Goal: Transaction & Acquisition: Purchase product/service

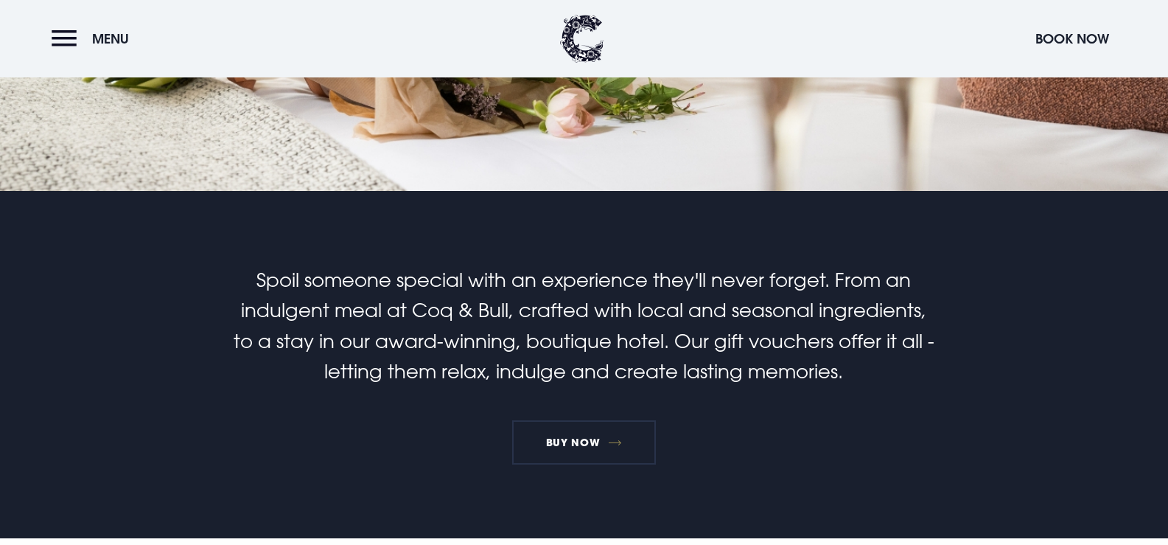
scroll to position [295, 0]
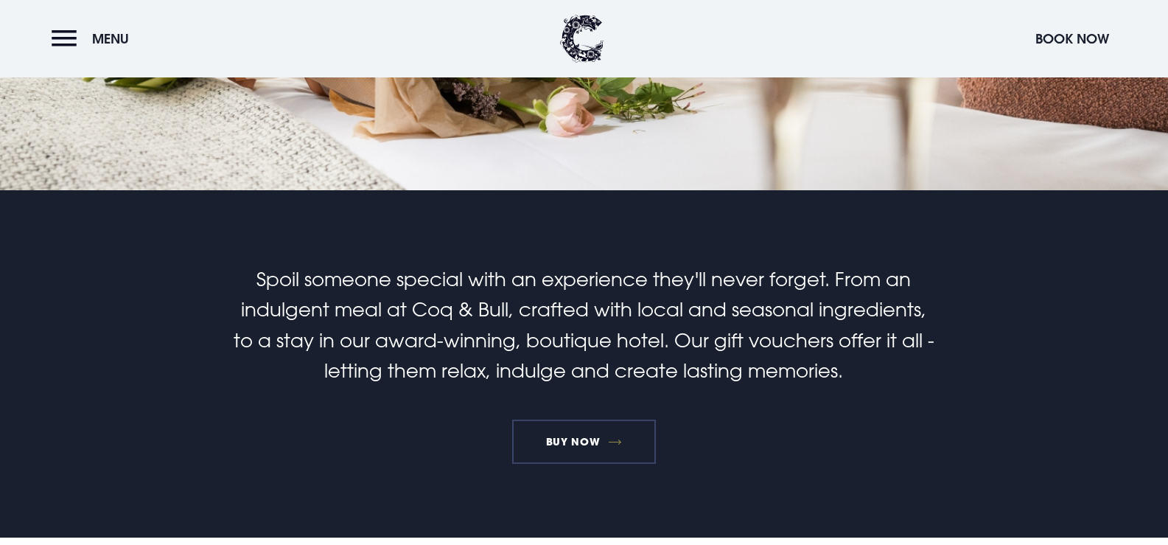
click at [574, 436] on link "BUY NOW" at bounding box center [584, 441] width 144 height 44
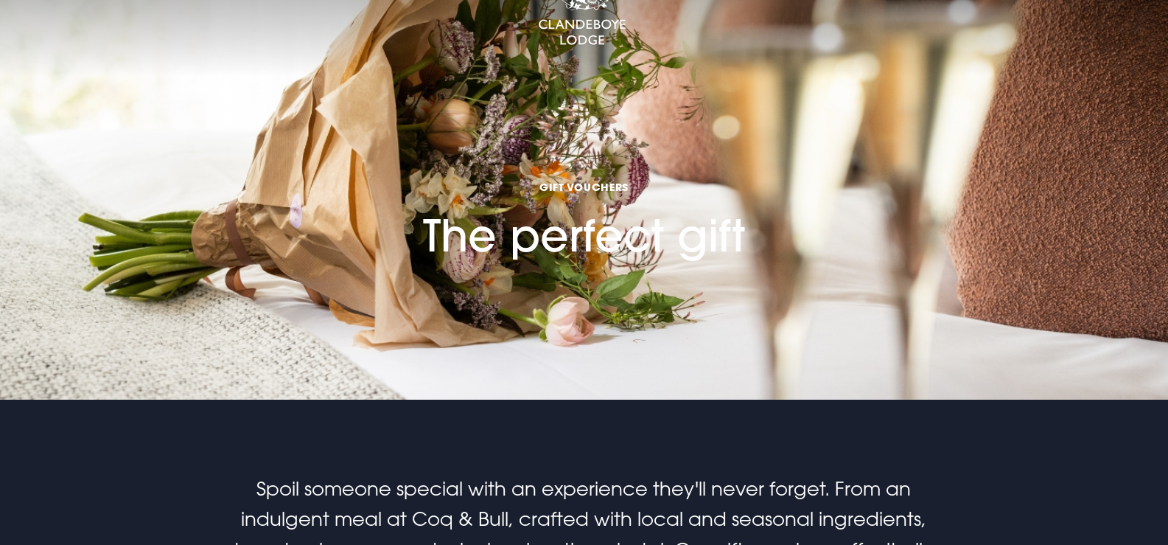
scroll to position [0, 0]
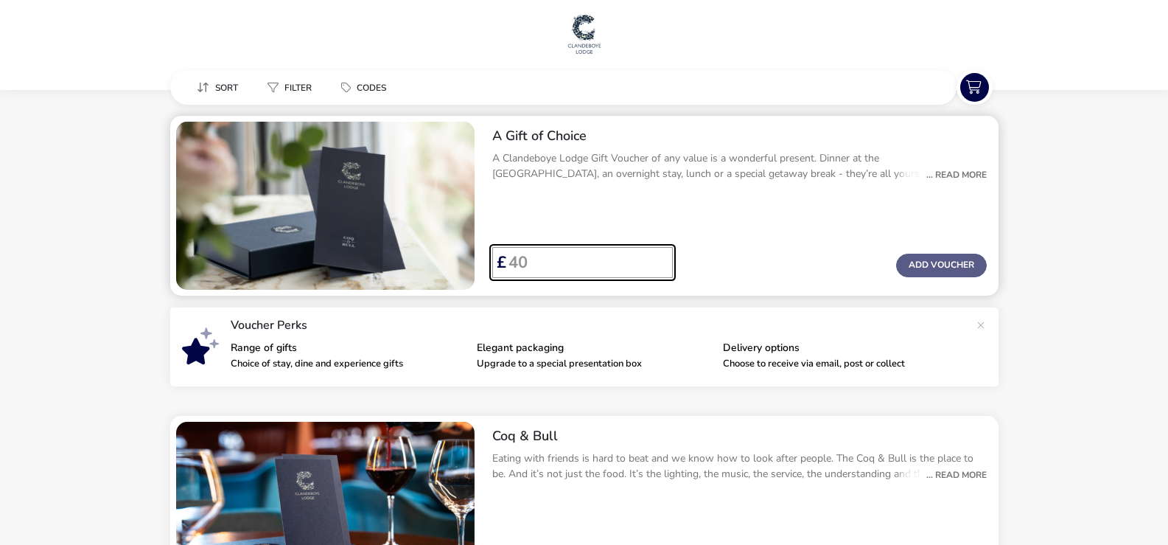
click at [546, 262] on input "Voucher Price" at bounding box center [583, 262] width 155 height 31
type input "100"
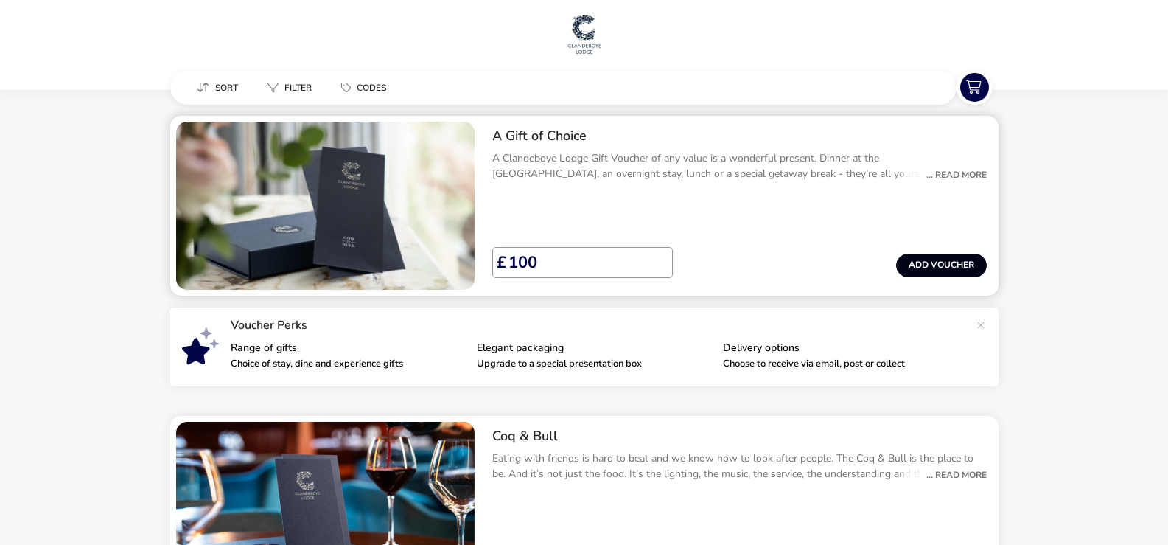
click at [924, 269] on button "Add Voucher" at bounding box center [941, 265] width 91 height 24
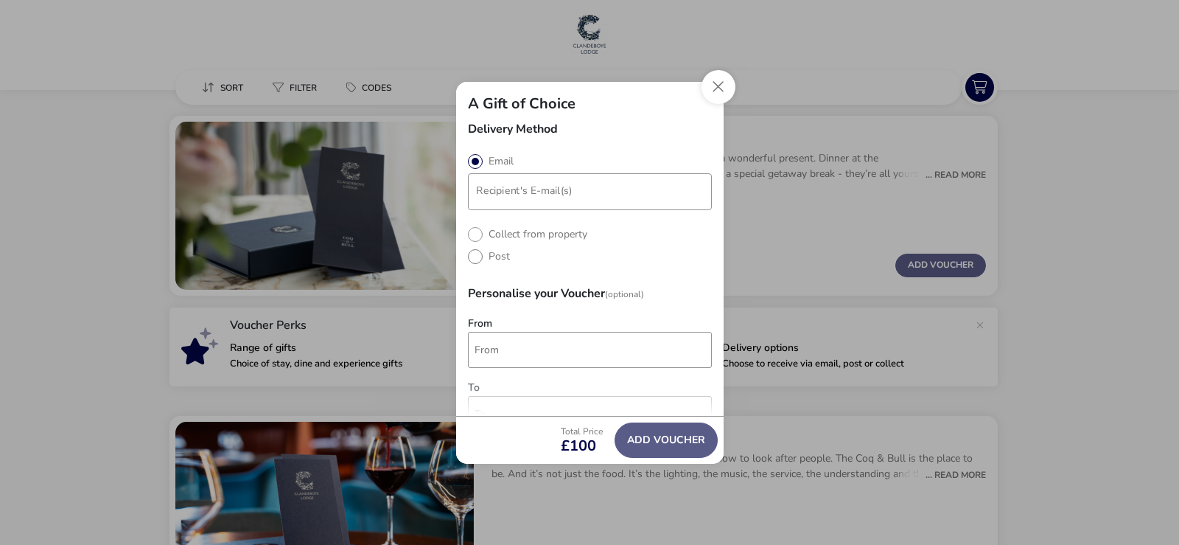
click at [475, 260] on label "Post" at bounding box center [489, 256] width 42 height 14
radio input "true"
radio input "false"
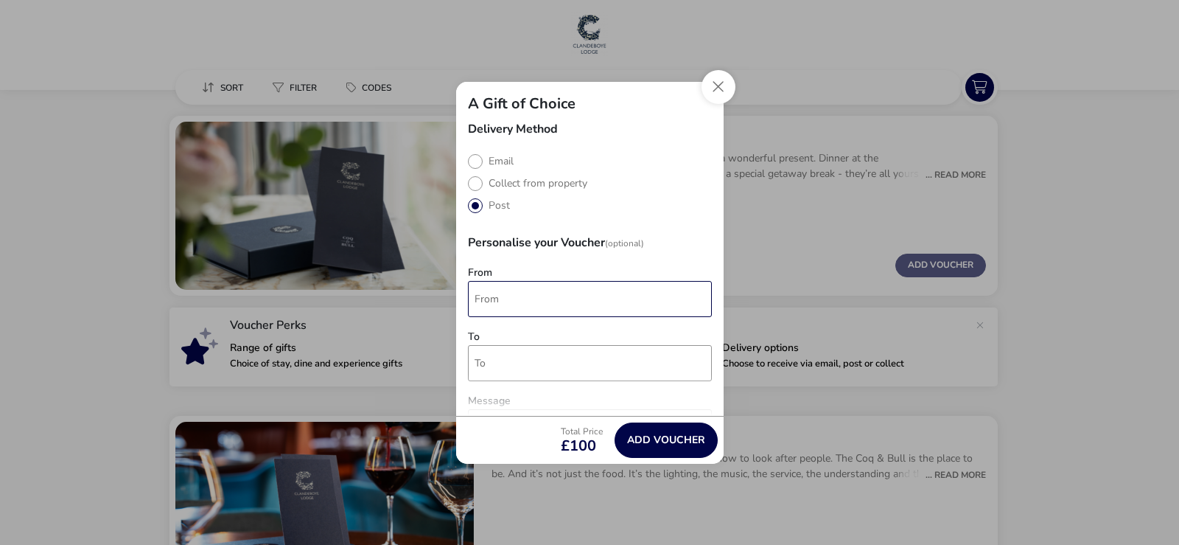
click at [498, 295] on input "From" at bounding box center [590, 299] width 244 height 36
type input "V"
click at [524, 298] on input "With Love Veronica Dave & Vanessa" at bounding box center [590, 299] width 244 height 36
type input "With Love on your Birthday Veronica Dave & Vanessa"
click at [491, 360] on input "To" at bounding box center [590, 363] width 244 height 36
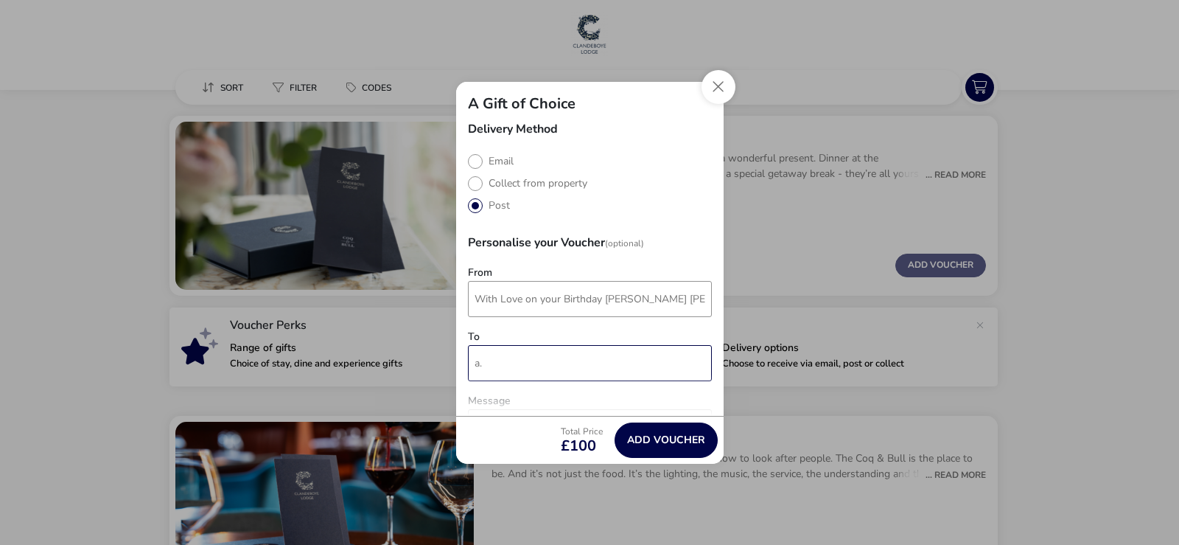
type input "a"
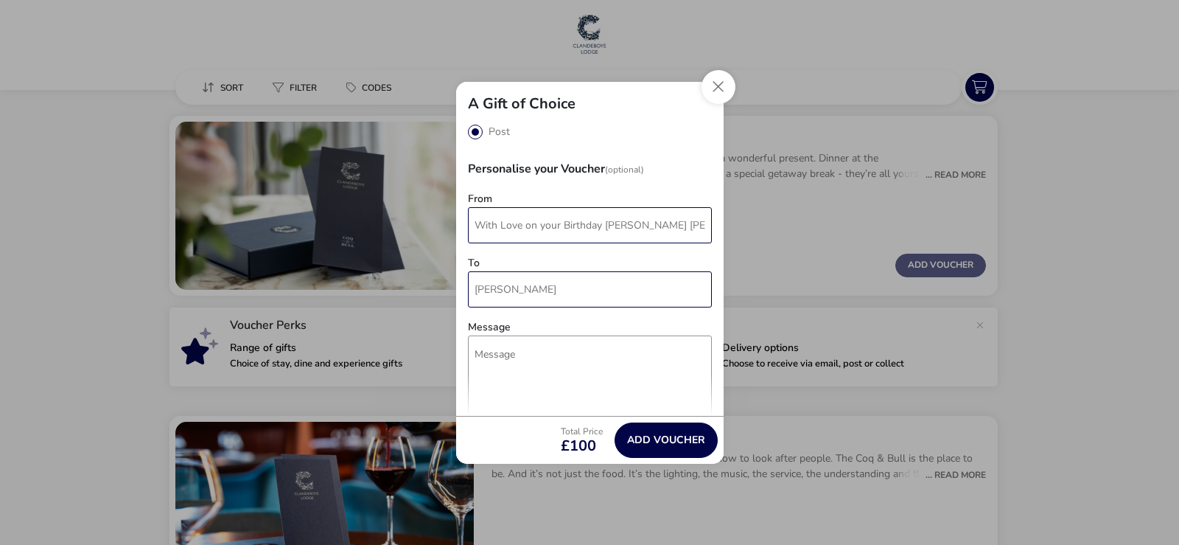
type input "Alison"
click at [606, 223] on input "With Love on your Birthday Veronica Dave & Vanessa" at bounding box center [590, 225] width 244 height 36
type input "Veronica Dave & Vanessa"
click at [519, 372] on textarea "Message" at bounding box center [590, 403] width 244 height 136
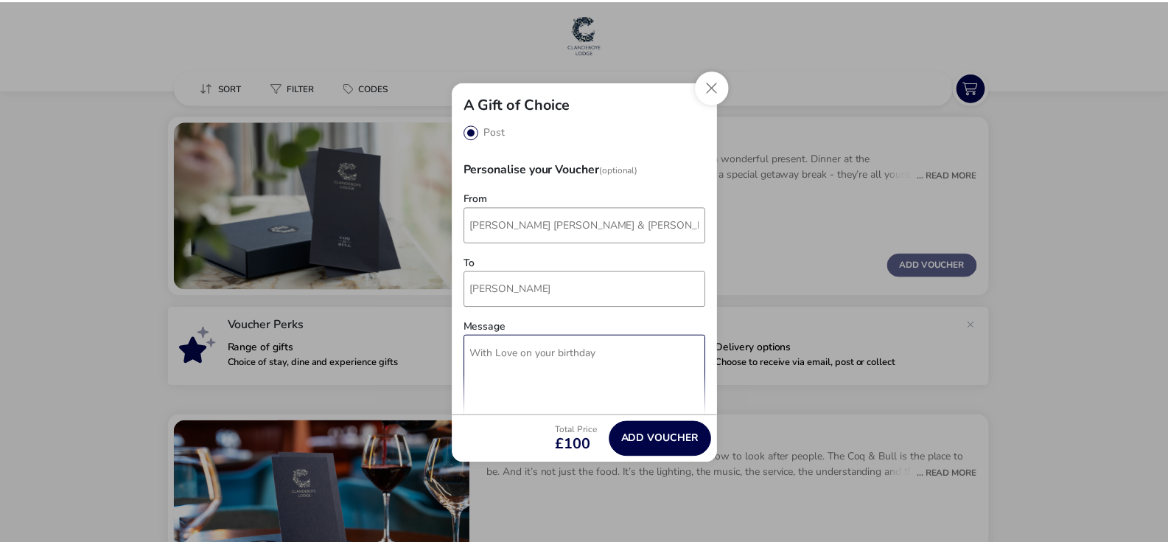
scroll to position [92, 0]
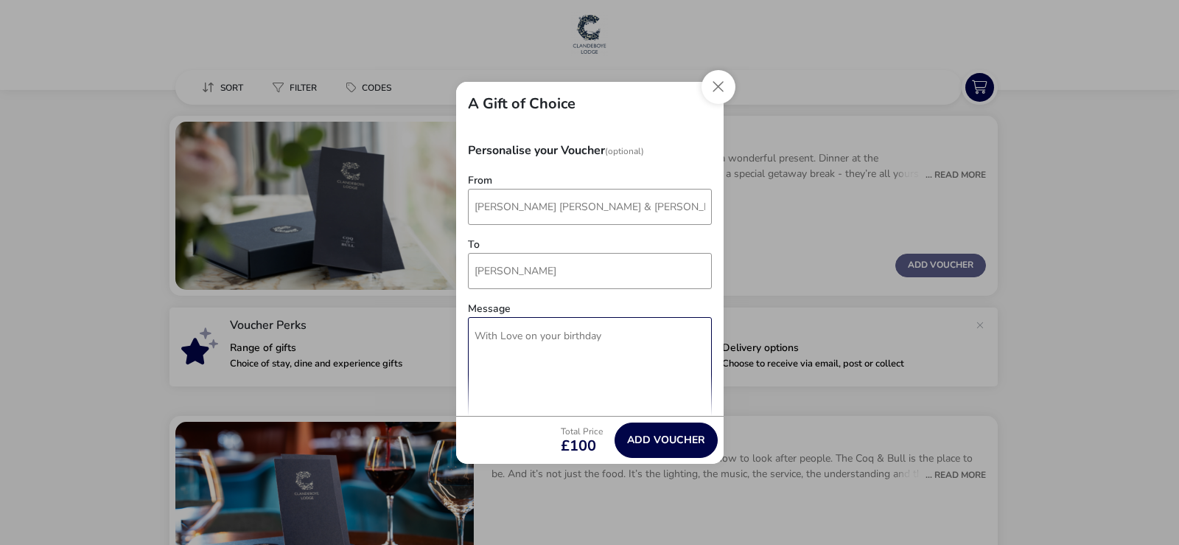
click at [625, 335] on textarea "With Love on your birthday" at bounding box center [590, 385] width 244 height 136
type textarea "With Love on your birthday x x x"
click at [668, 438] on button "Add Voucher" at bounding box center [666, 439] width 103 height 35
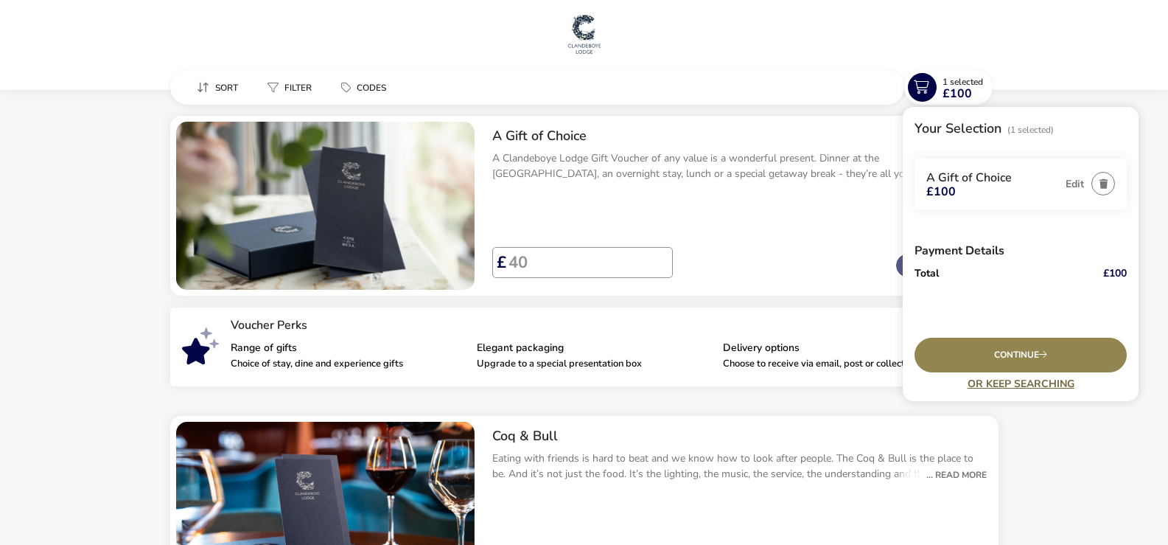
click at [1023, 384] on link "Or Keep Searching" at bounding box center [1020, 383] width 212 height 11
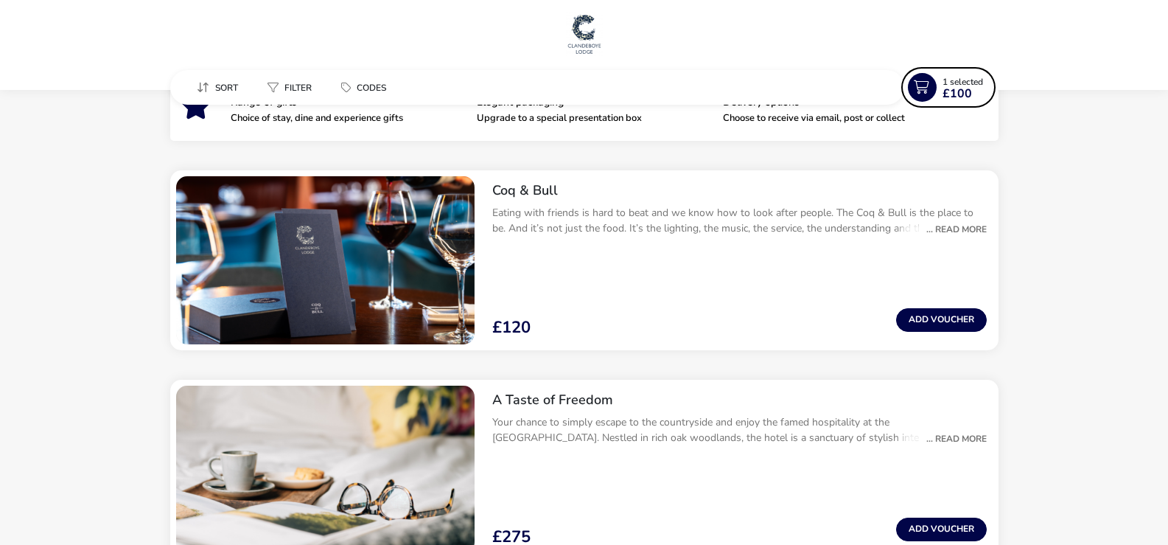
scroll to position [0, 0]
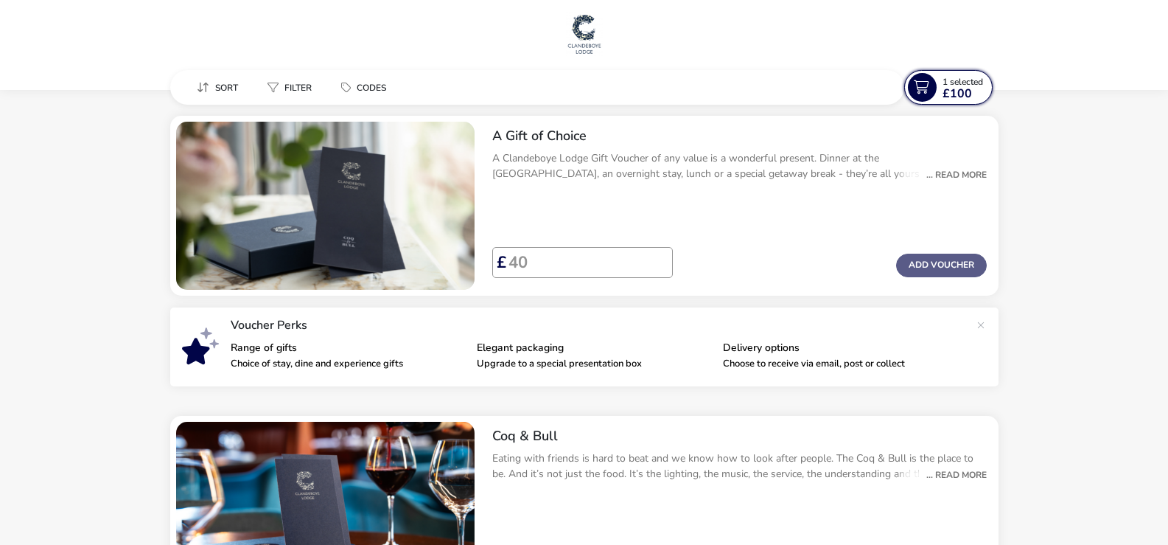
click at [965, 88] on span "£100" at bounding box center [956, 94] width 29 height 12
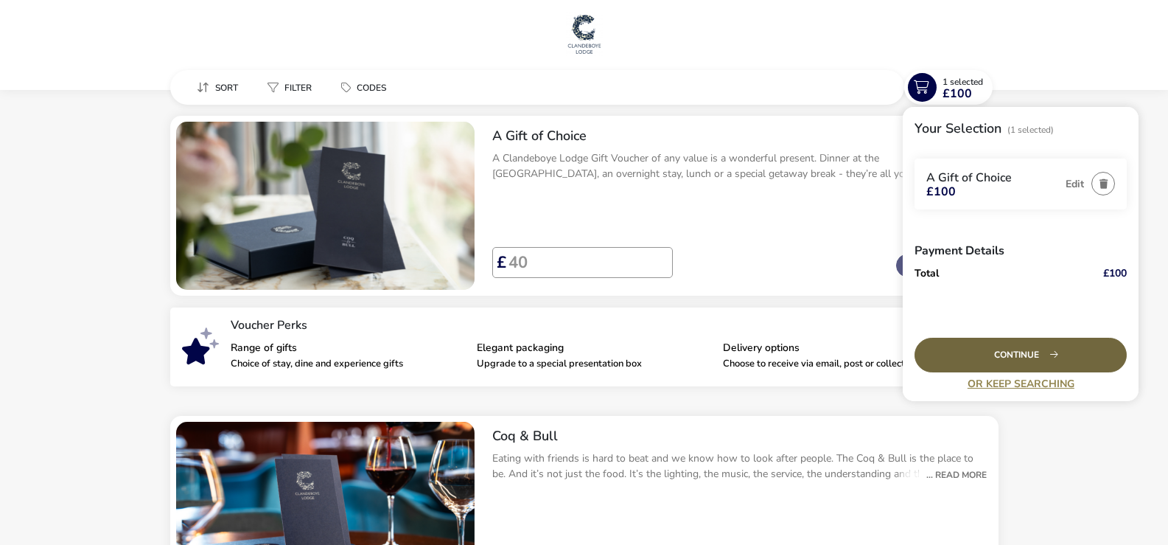
click at [1023, 351] on div "Continue" at bounding box center [1020, 354] width 212 height 35
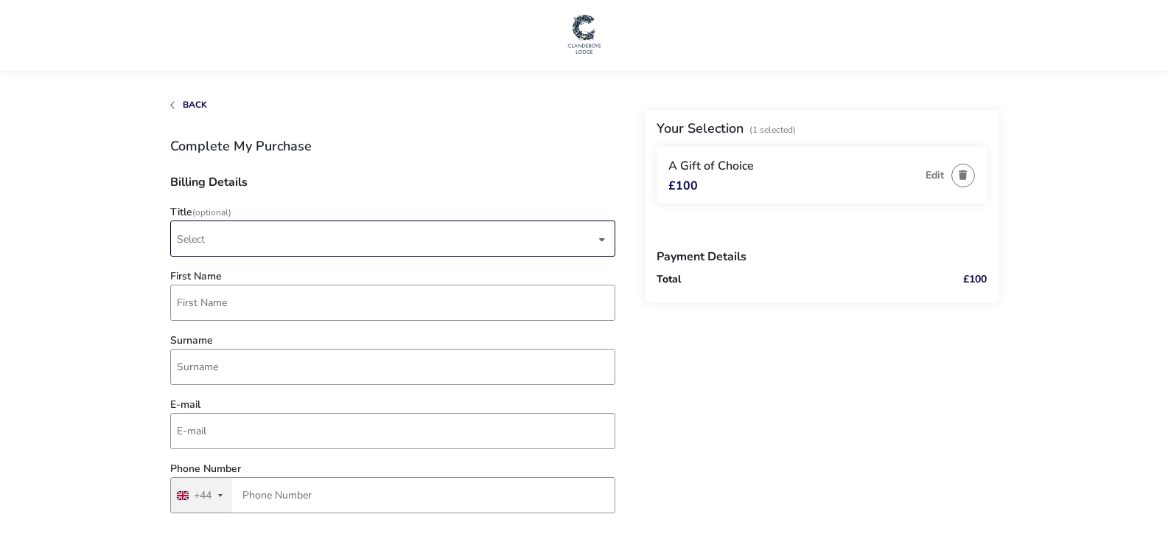
click at [602, 239] on div "dropdown trigger" at bounding box center [601, 239] width 7 height 29
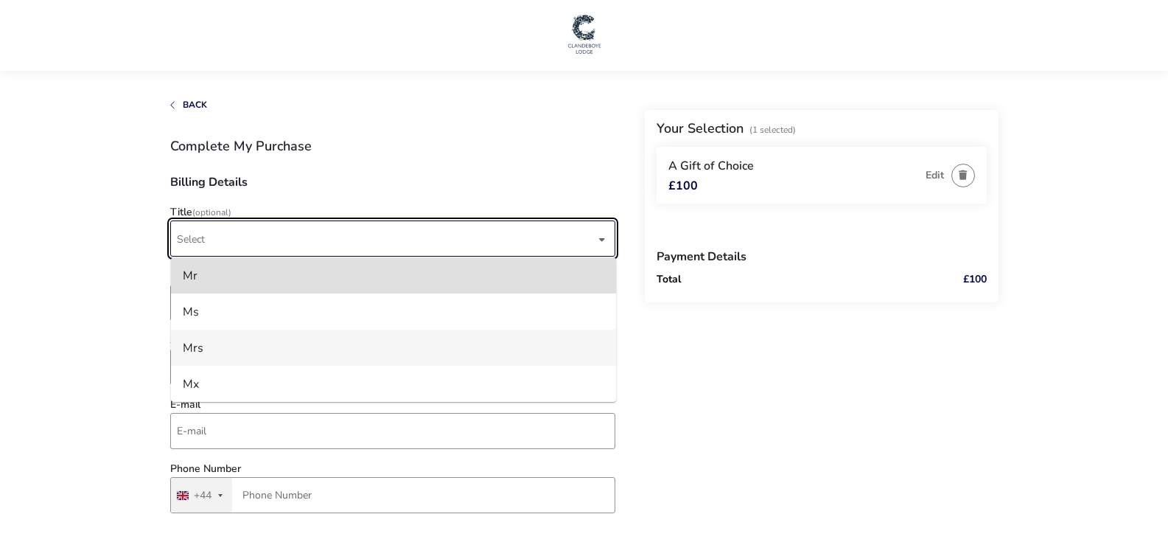
click at [201, 348] on li "Mrs" at bounding box center [393, 347] width 445 height 36
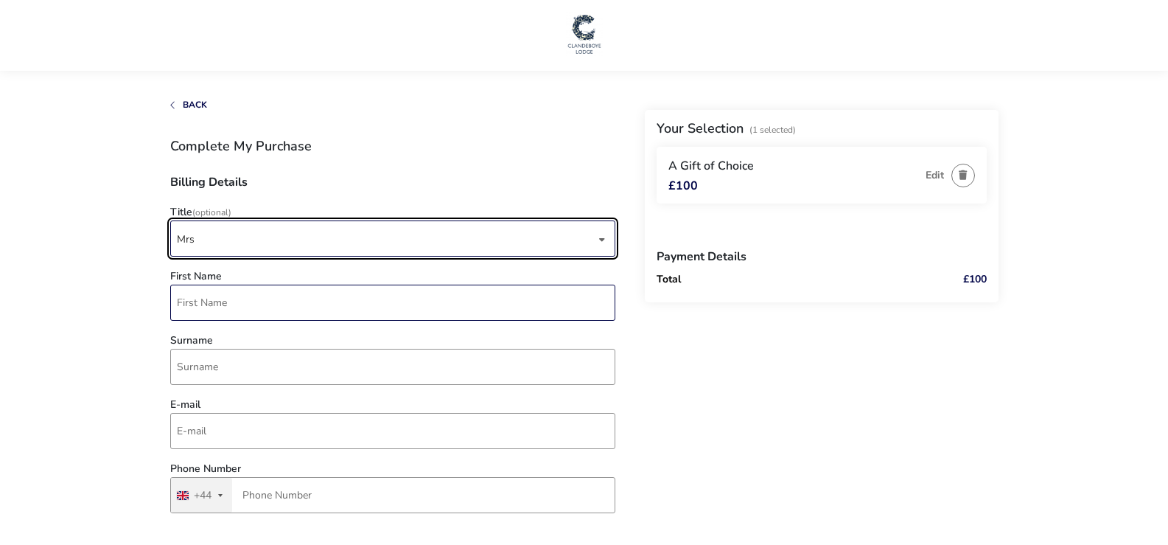
click at [186, 297] on input "First Name" at bounding box center [392, 302] width 445 height 36
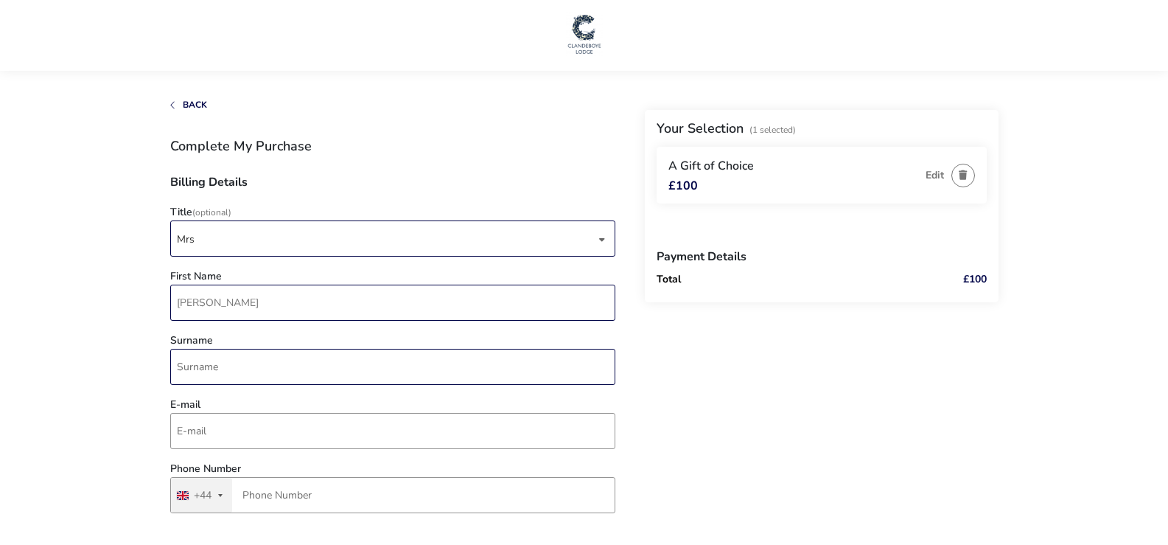
type input "Veronica"
click at [195, 365] on input "Surname" at bounding box center [392, 367] width 445 height 36
type input "Page"
click at [223, 430] on input "E-mail" at bounding box center [392, 431] width 445 height 36
type input "theshaypages@yahoo.co.uk"
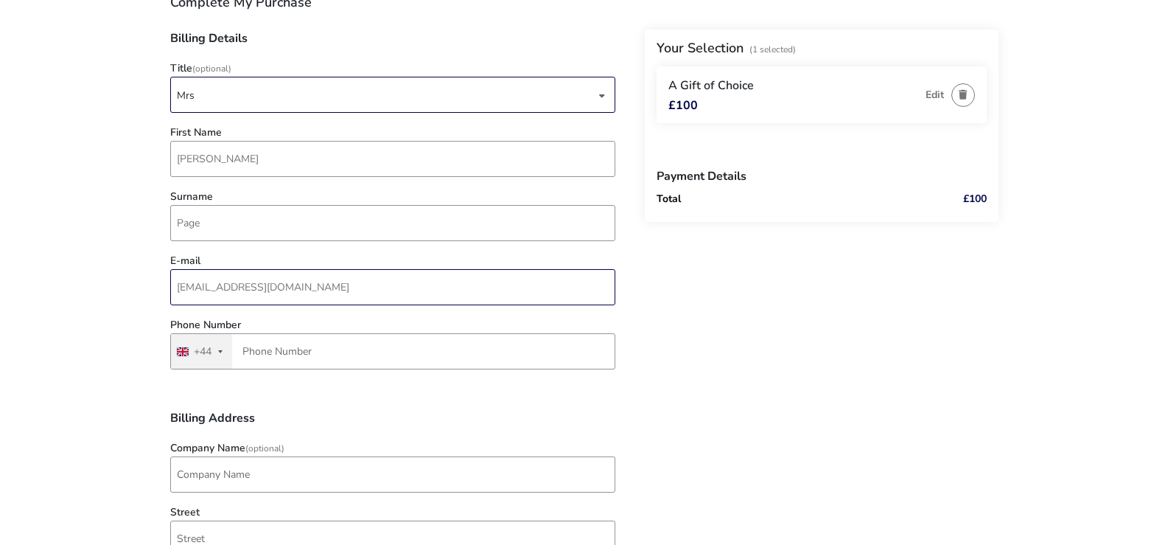
scroll to position [147, 0]
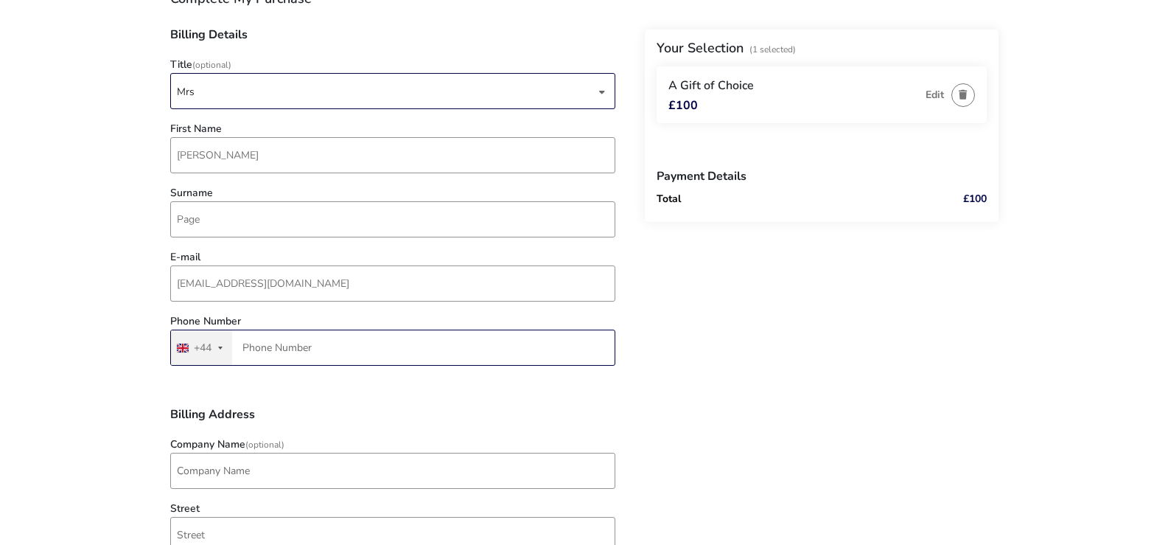
click at [255, 351] on input "Phone Number" at bounding box center [392, 347] width 445 height 36
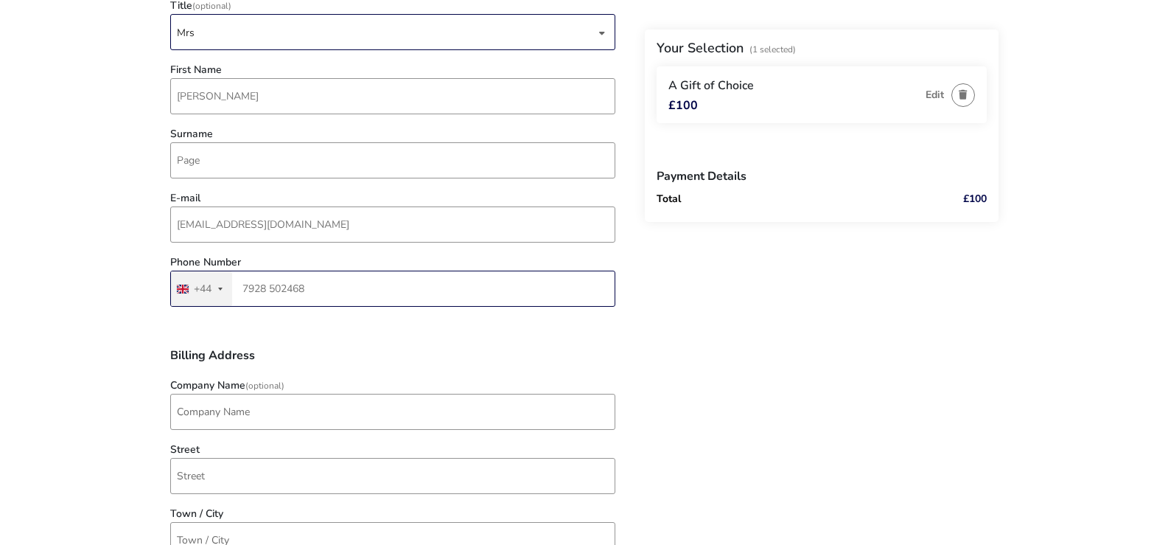
scroll to position [295, 0]
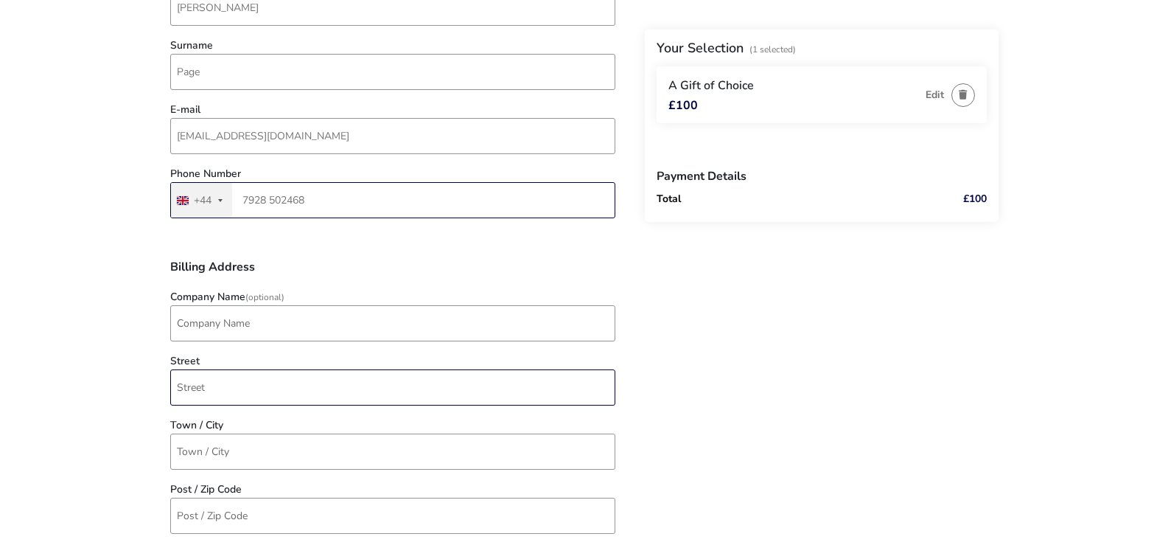
type input "7928 502468"
click at [192, 385] on input "Street" at bounding box center [392, 387] width 445 height 36
type input "61 Parnel Road"
click at [211, 456] on input "Town / City" at bounding box center [392, 451] width 445 height 36
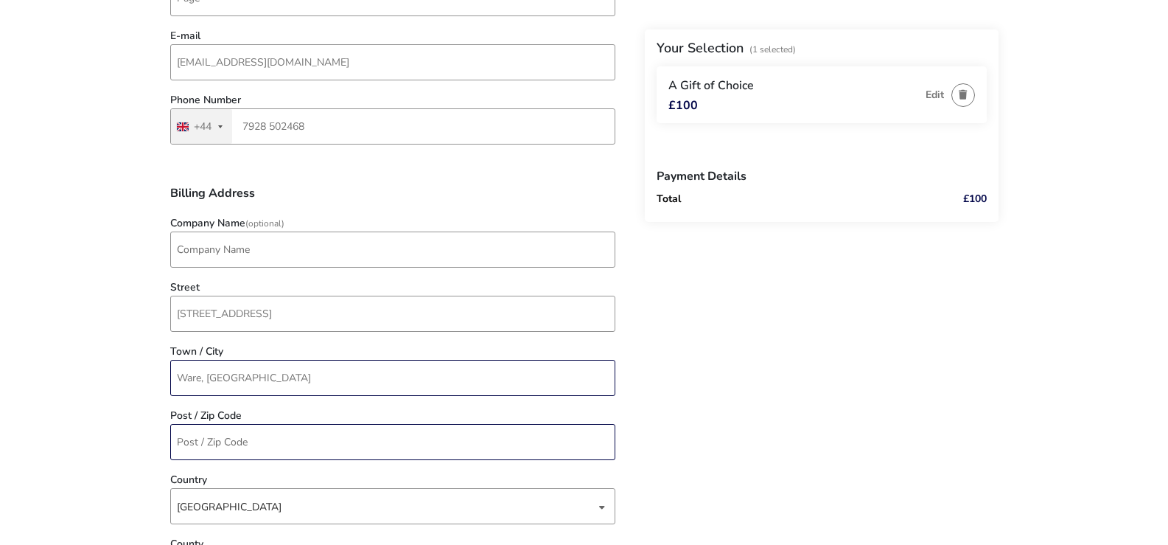
type input "Ware, Hertfordshire"
click at [197, 438] on input "Post / Zip Code" at bounding box center [392, 442] width 445 height 36
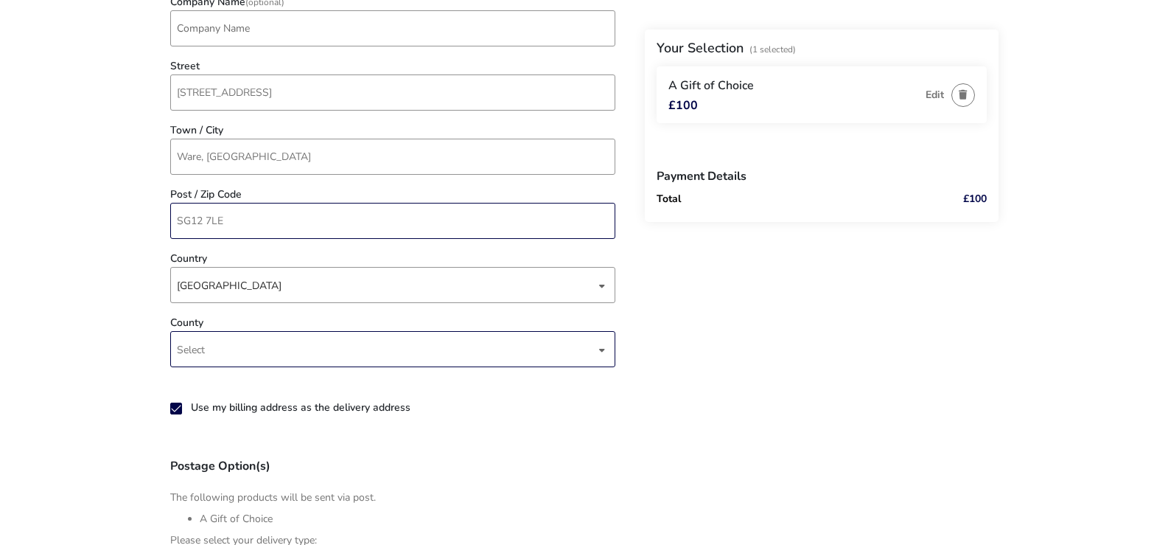
click at [601, 352] on div "dropdown trigger" at bounding box center [601, 349] width 7 height 29
type input "SG12 7LE"
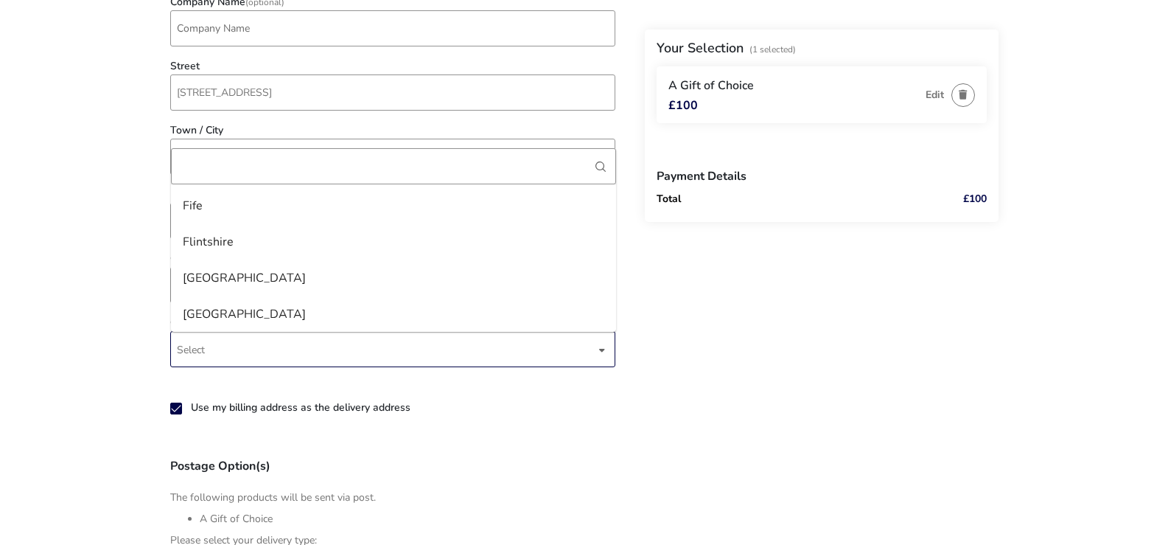
scroll to position [1695, 0]
click at [704, 325] on div "Back Your Selection (1 Selected) A Gift of Choice £100 Edit Payment Details Tot…" at bounding box center [584, 247] width 828 height 1473
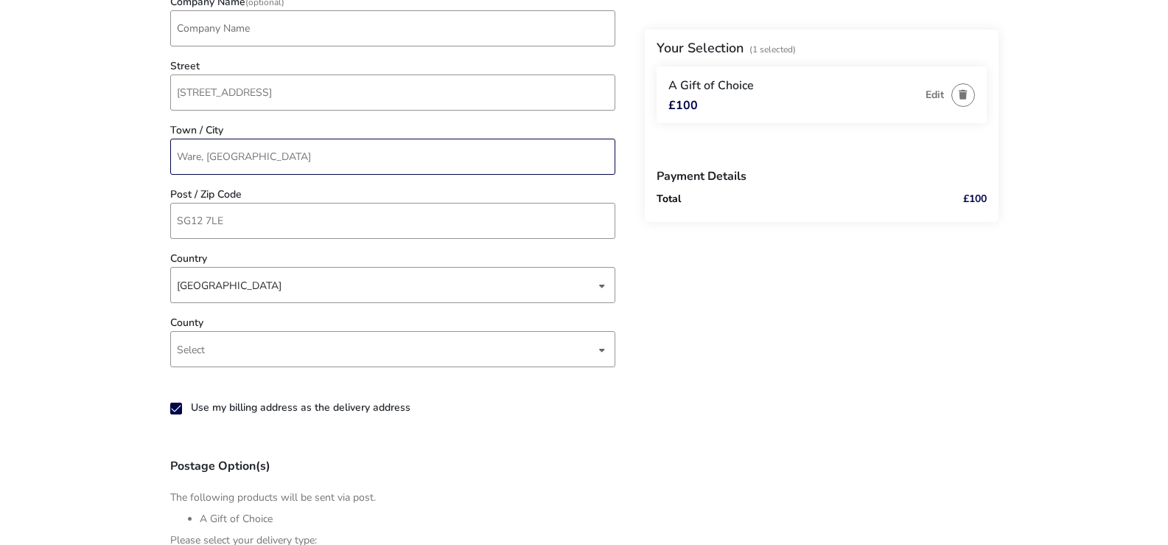
click at [287, 158] on input "Ware, Hertfordshire" at bounding box center [392, 157] width 445 height 36
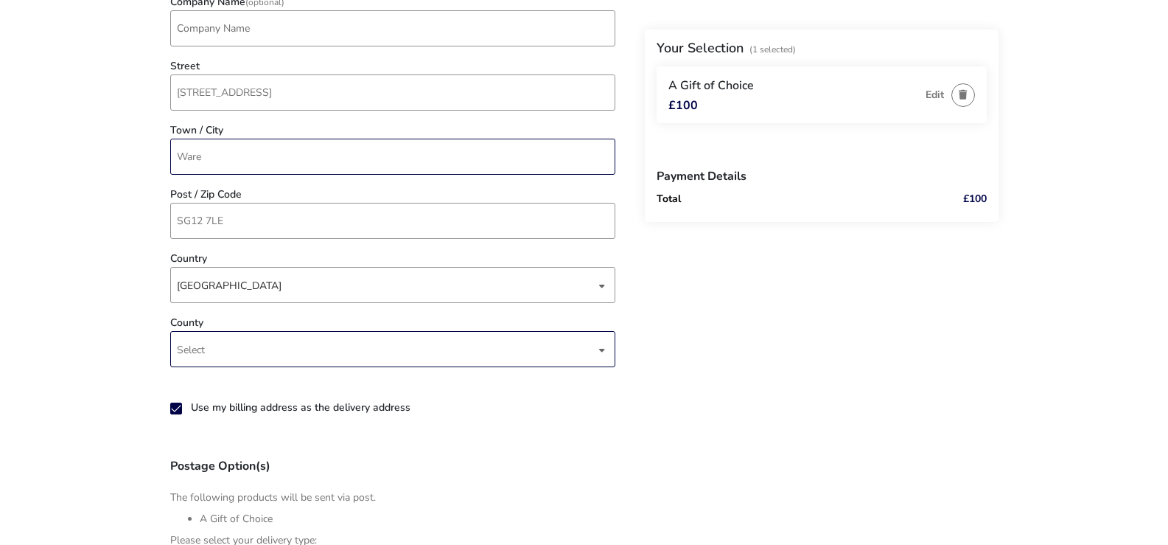
click at [604, 351] on div "dropdown trigger" at bounding box center [601, 349] width 7 height 29
type input "Ware"
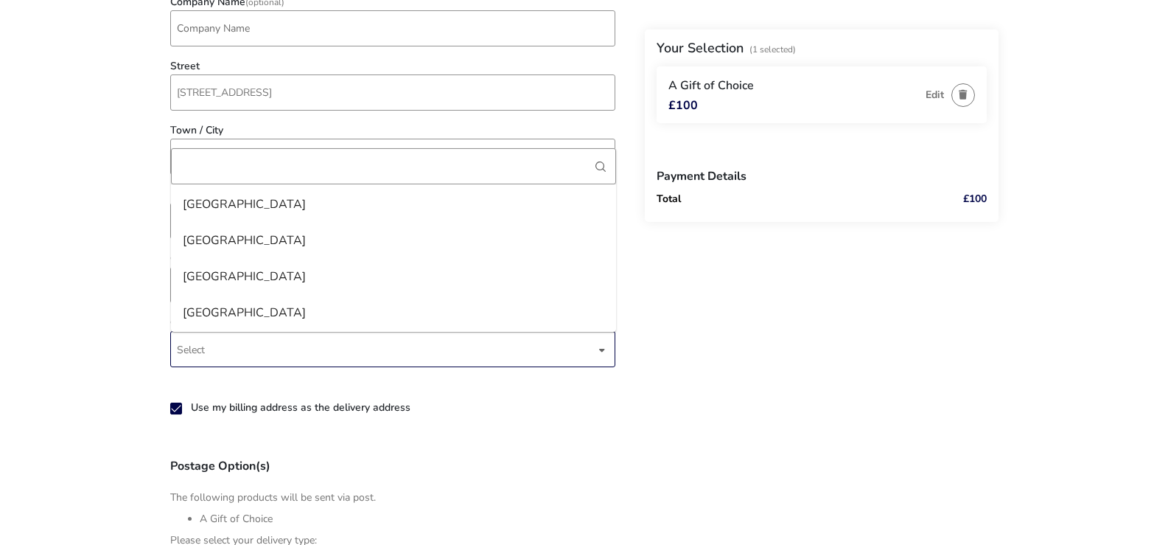
scroll to position [1989, 0]
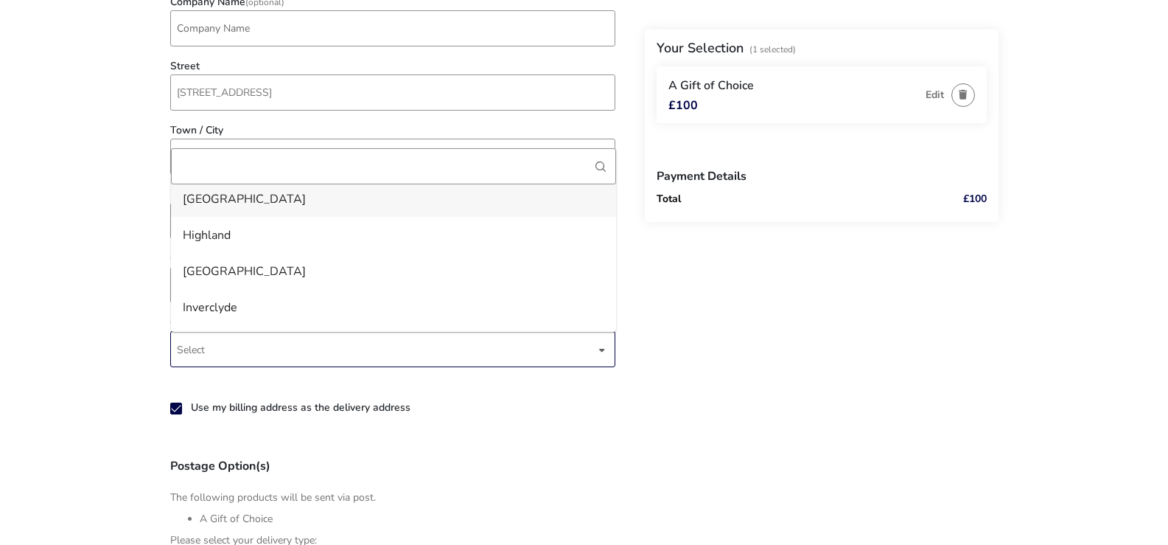
click at [213, 194] on li "Hertfordshire" at bounding box center [393, 199] width 445 height 36
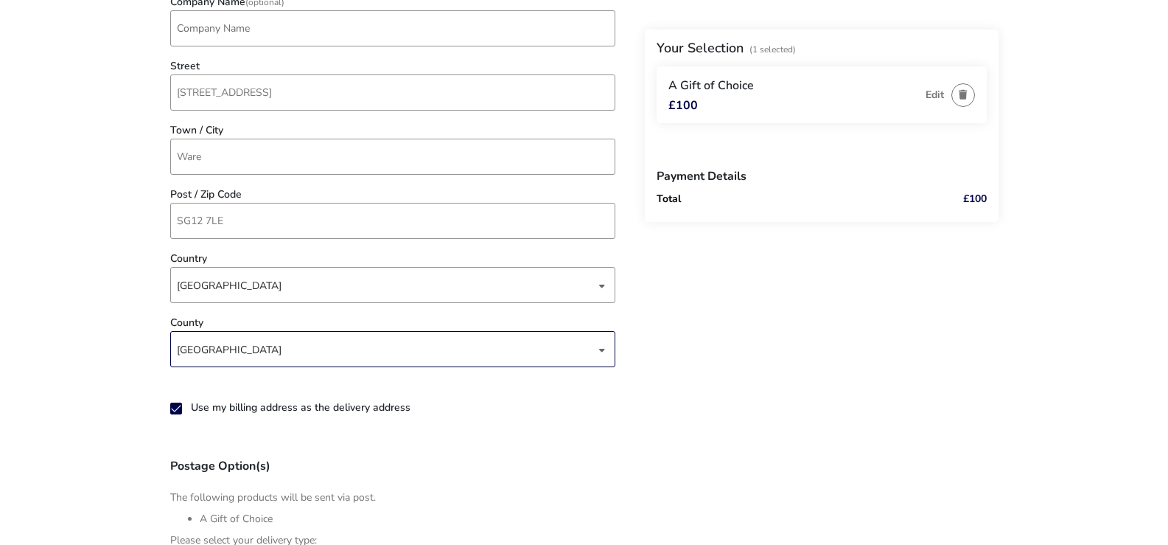
click at [178, 410] on icon "SHORT_USE_BILLING_ADDRESS_AS_DELIVERY_SHORT" at bounding box center [176, 408] width 10 height 10
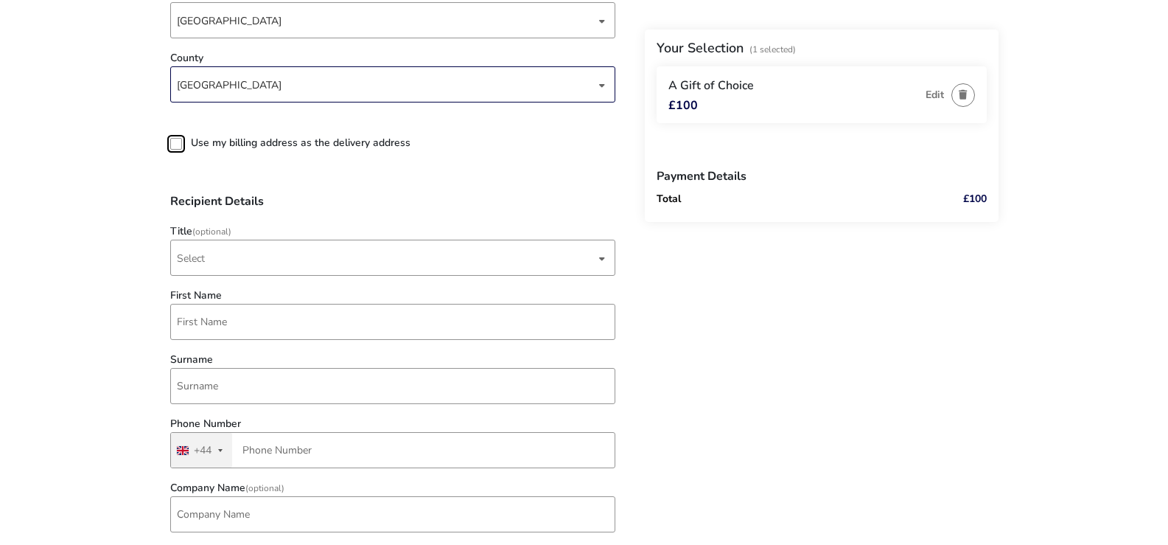
scroll to position [884, 0]
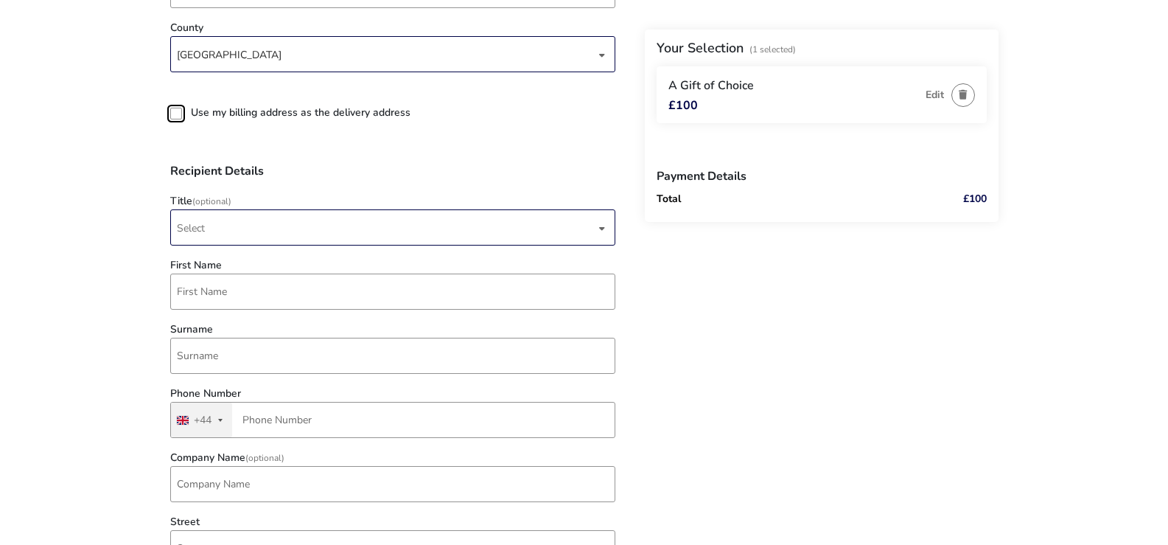
click at [598, 228] on div "dropdown trigger" at bounding box center [601, 228] width 7 height 29
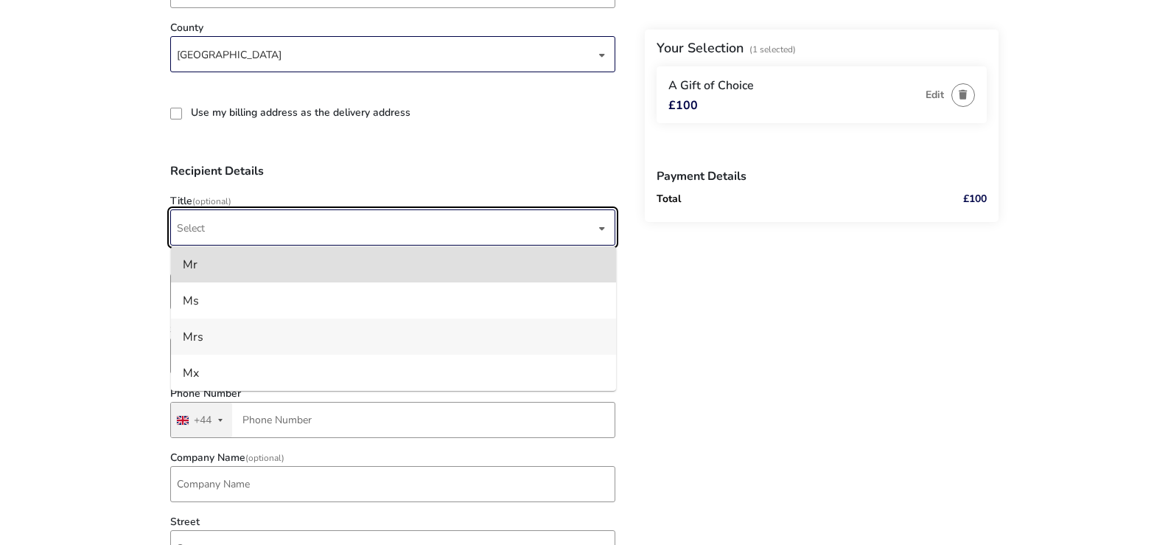
click at [206, 334] on li "Mrs" at bounding box center [393, 336] width 445 height 36
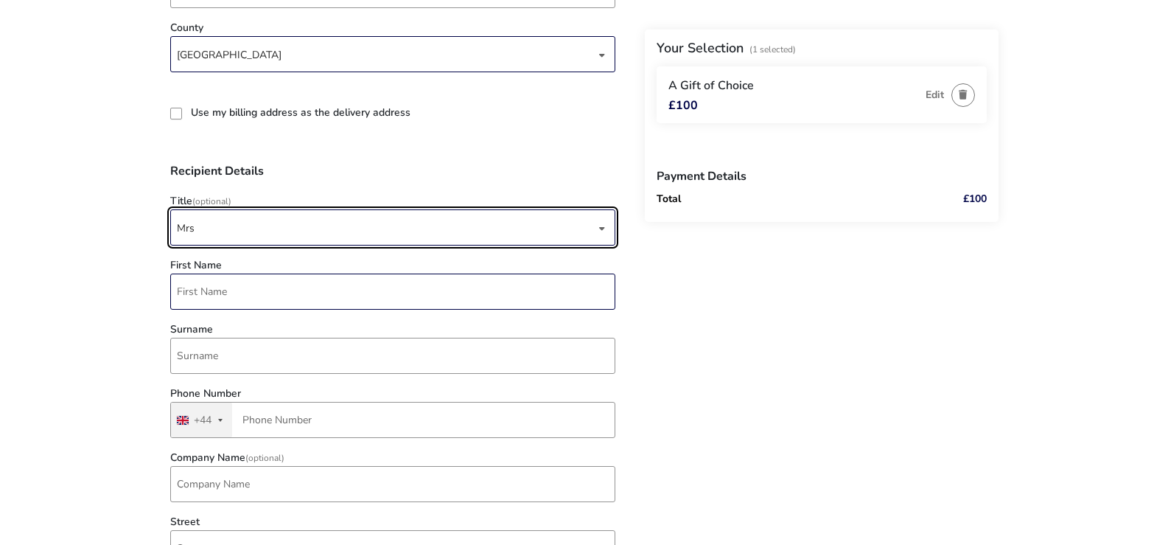
click at [213, 288] on input "First Name" at bounding box center [392, 291] width 445 height 36
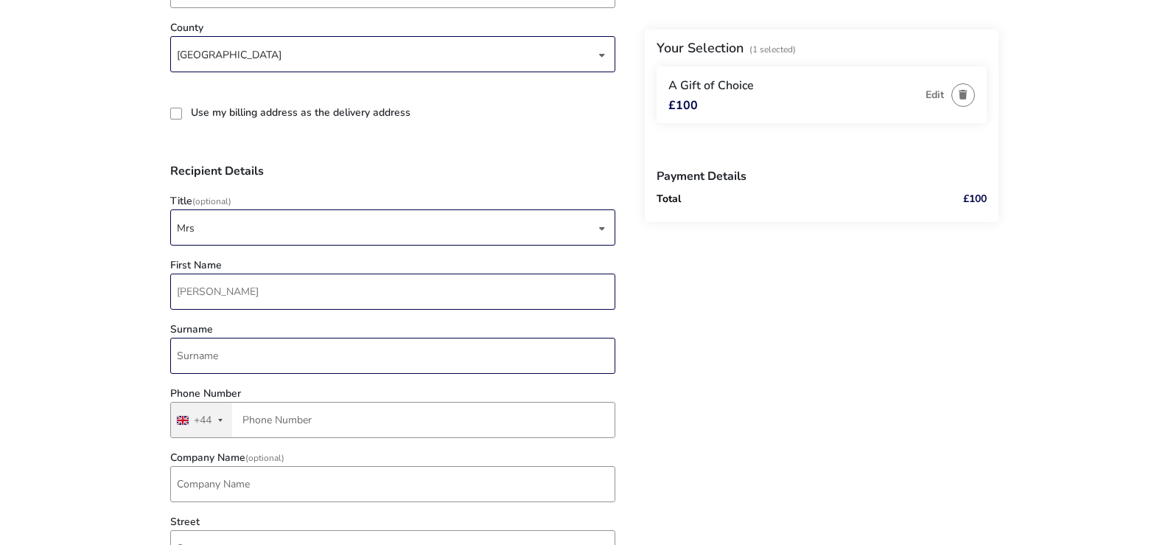
type input "Alison"
click at [189, 355] on input "Surname" at bounding box center [392, 355] width 445 height 36
type input "Reid"
click at [225, 414] on button "United Kingdom +44 +44" at bounding box center [201, 419] width 61 height 35
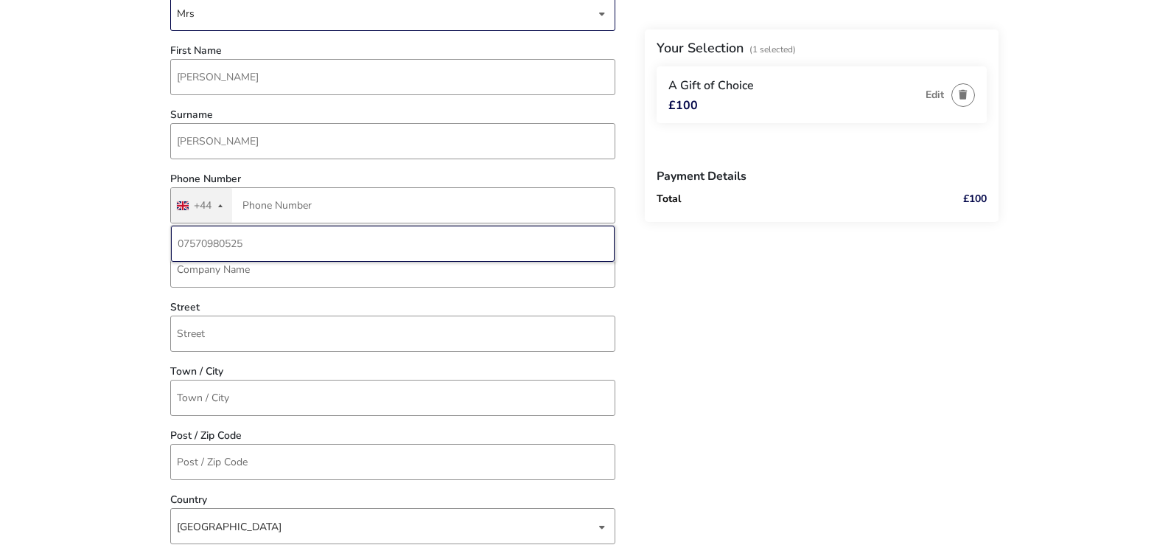
scroll to position [1105, 0]
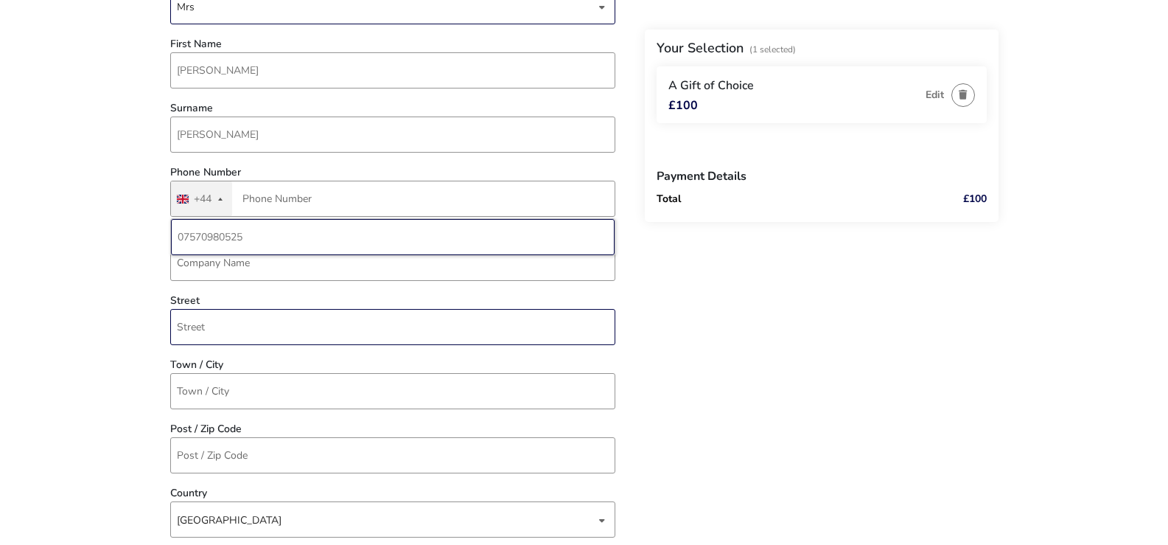
type input "07570980525"
click at [209, 320] on input "Street" at bounding box center [392, 327] width 445 height 36
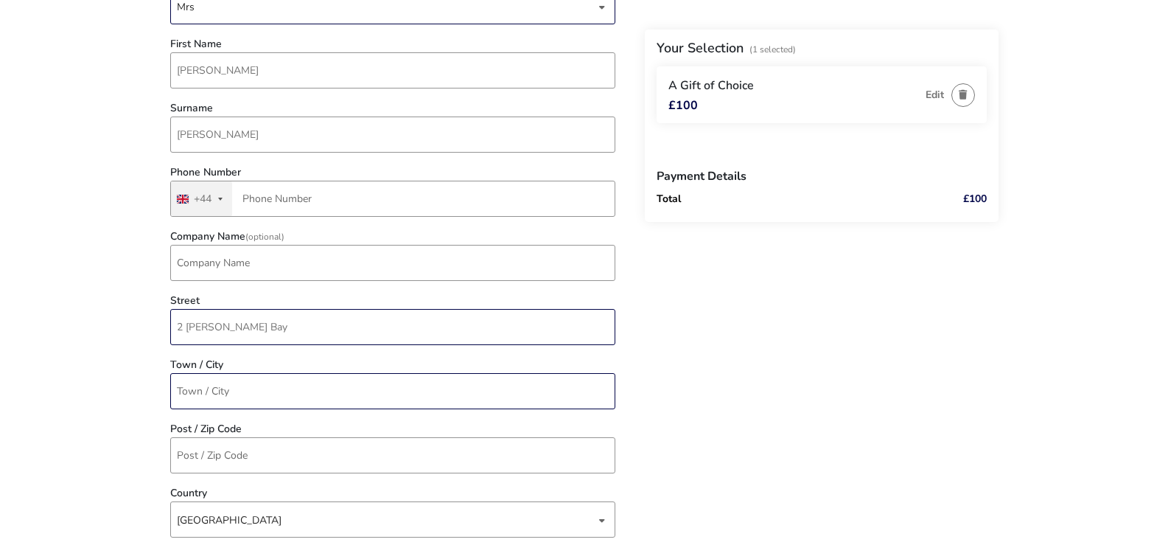
type input "2 Copeland Bay"
click at [235, 394] on input "Town / City" at bounding box center [392, 391] width 445 height 36
type input "Donaghadee"
click at [212, 455] on input "Post / Zip Code" at bounding box center [392, 455] width 445 height 36
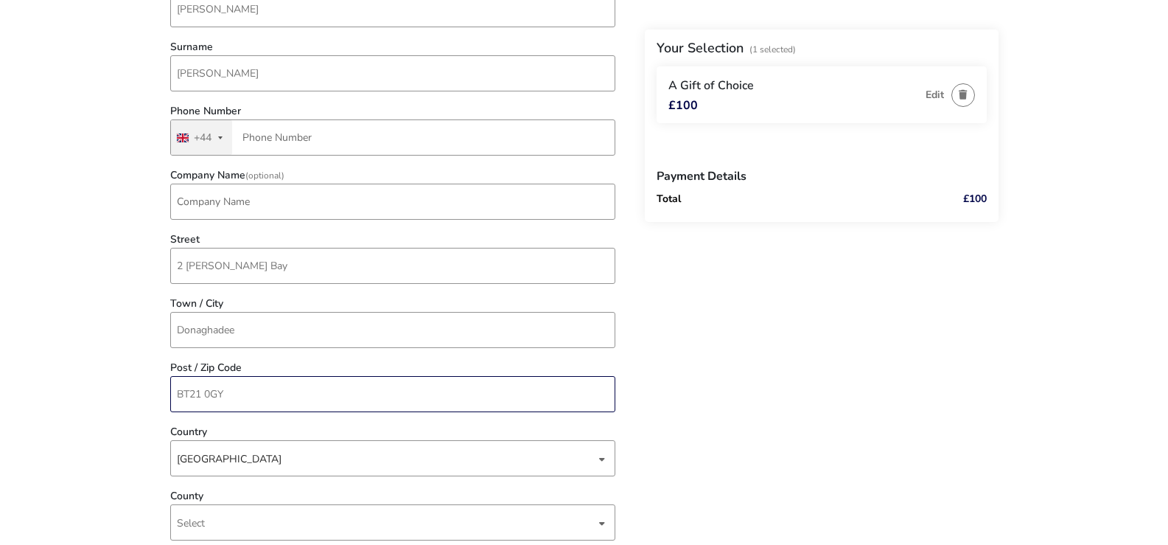
scroll to position [1179, 0]
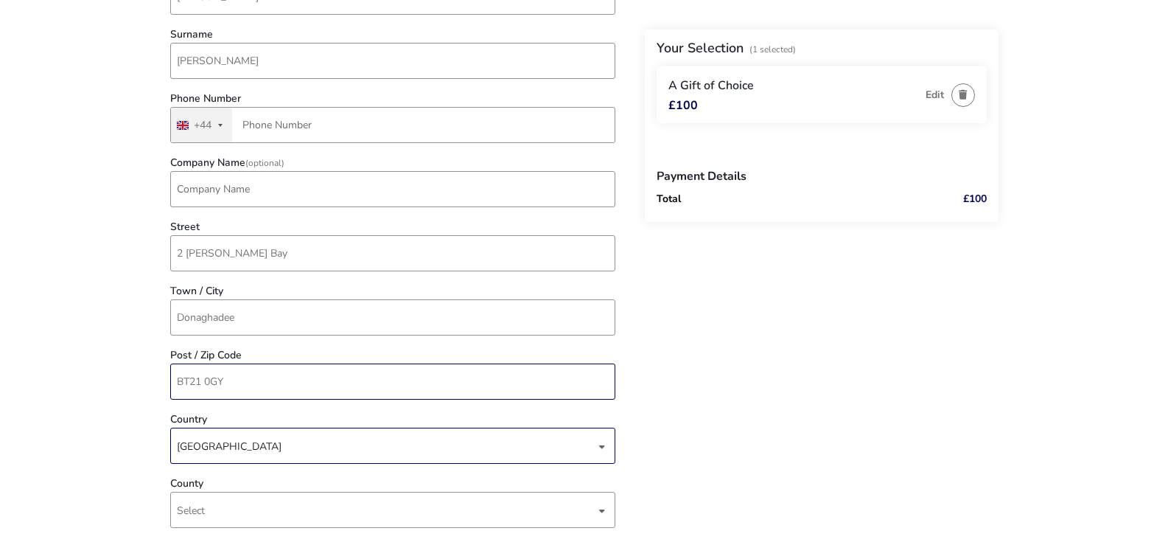
click at [603, 447] on div "dropdown trigger" at bounding box center [601, 446] width 7 height 29
type input "BT21 0GY"
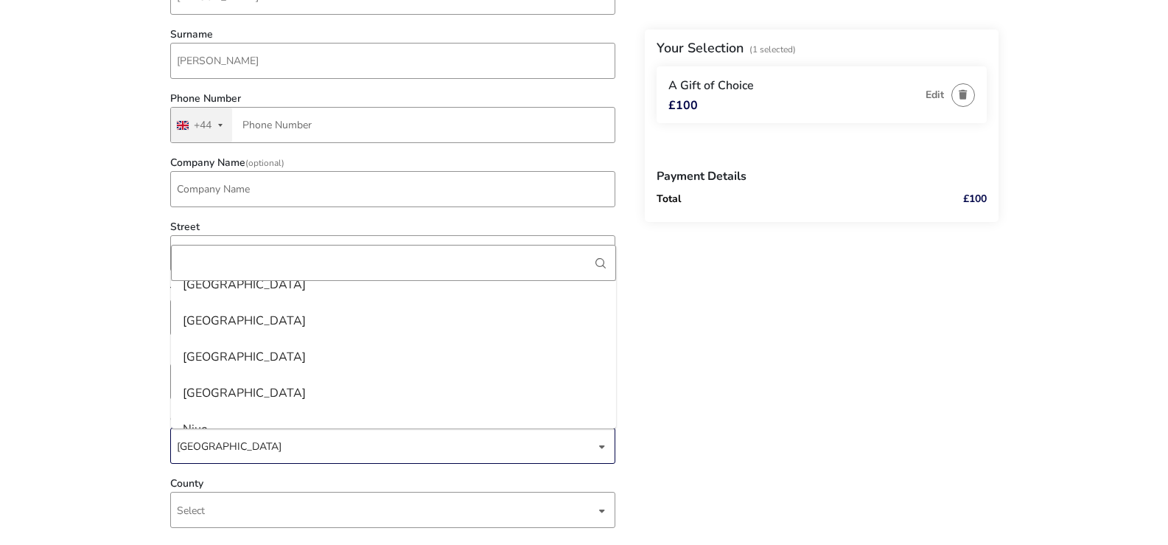
scroll to position [5721, 0]
click at [690, 368] on div "Back Your Selection (1 Selected) A Gift of Choice £100 Edit Payment Details Tot…" at bounding box center [584, 7] width 828 height 2173
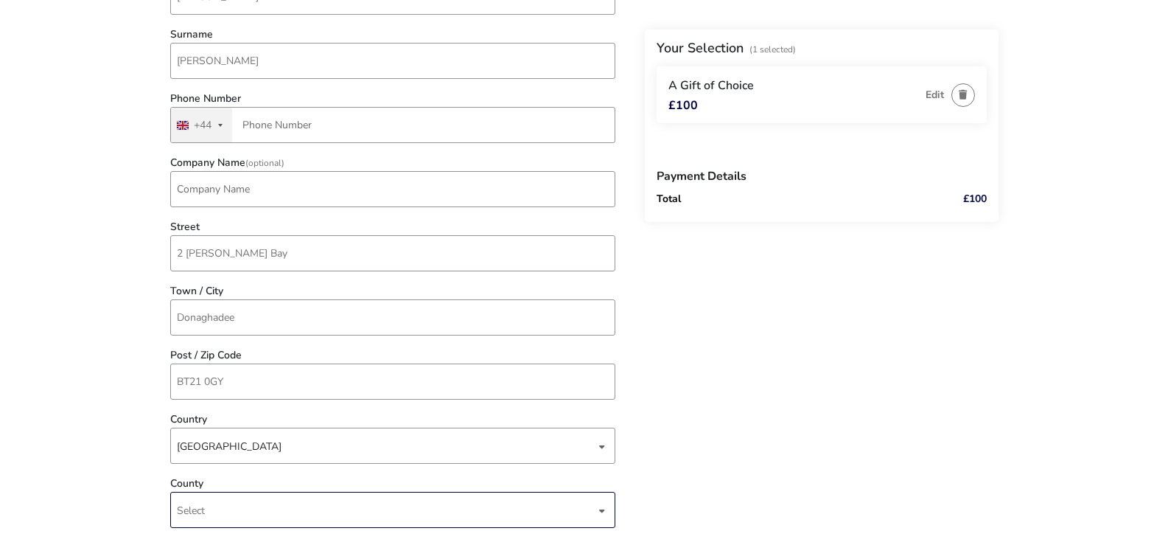
click at [201, 506] on span "Select" at bounding box center [191, 510] width 28 height 14
type input "County Down"
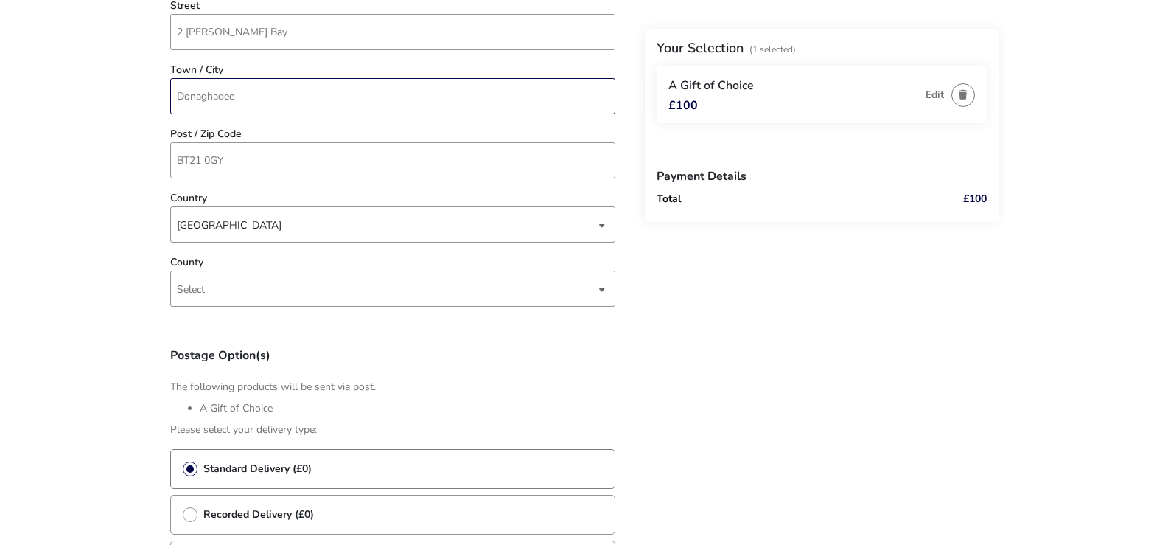
click at [248, 91] on input "Donaghadee" at bounding box center [392, 96] width 445 height 36
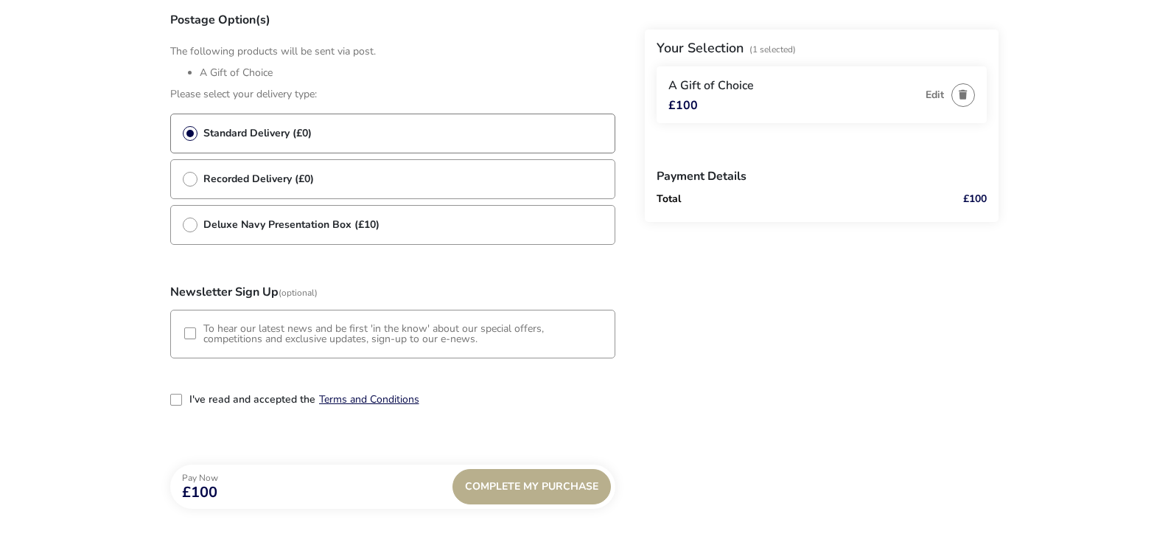
scroll to position [1768, 0]
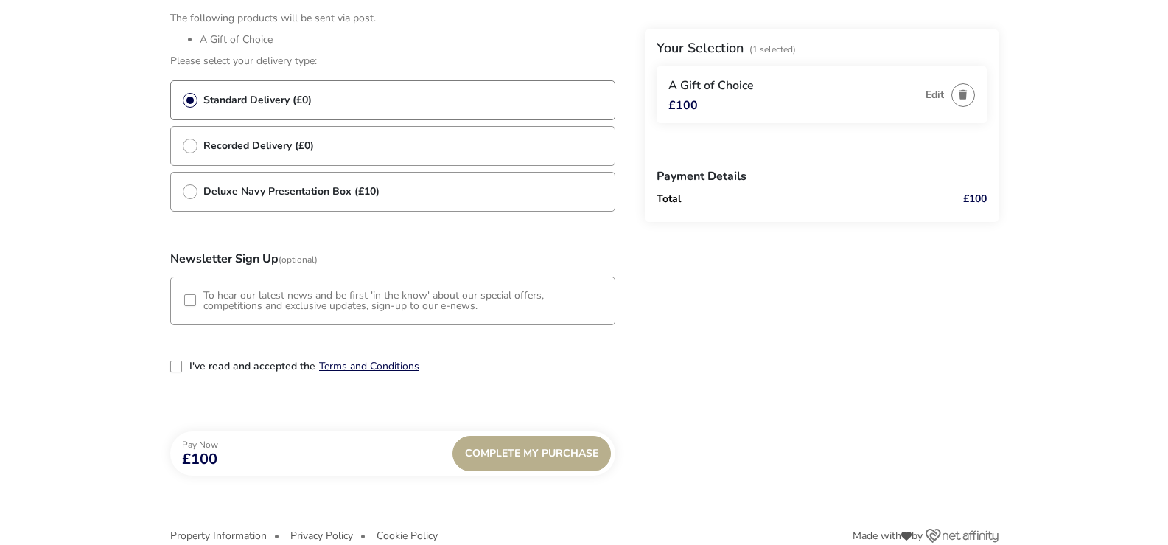
type input "Donaghadee, County Down, N I"
click at [178, 366] on div "3-term_condi" at bounding box center [176, 366] width 12 height 12
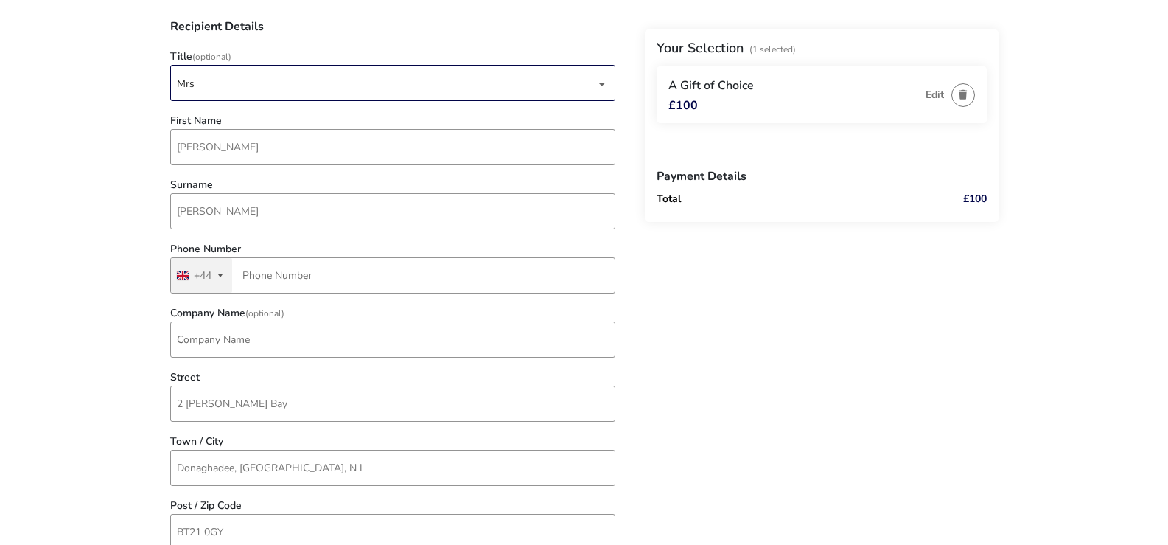
scroll to position [1032, 0]
click at [244, 272] on input "Phone Number" at bounding box center [392, 272] width 445 height 36
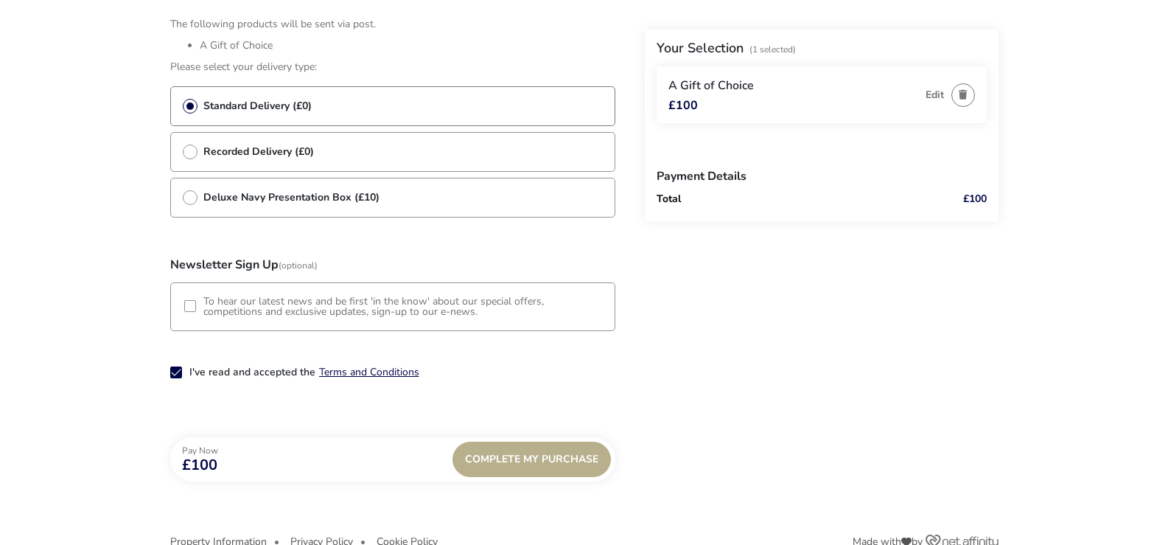
scroll to position [1768, 0]
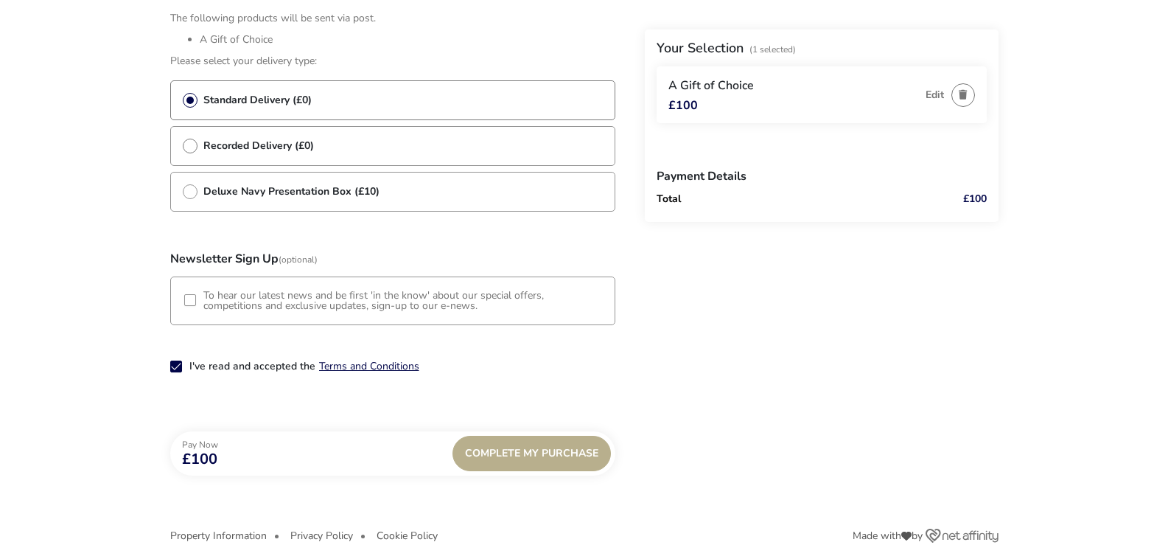
type input "7570 980525"
click at [192, 149] on label "Recorded Delivery (£0)" at bounding box center [248, 146] width 131 height 14
radio input "false"
radio input "true"
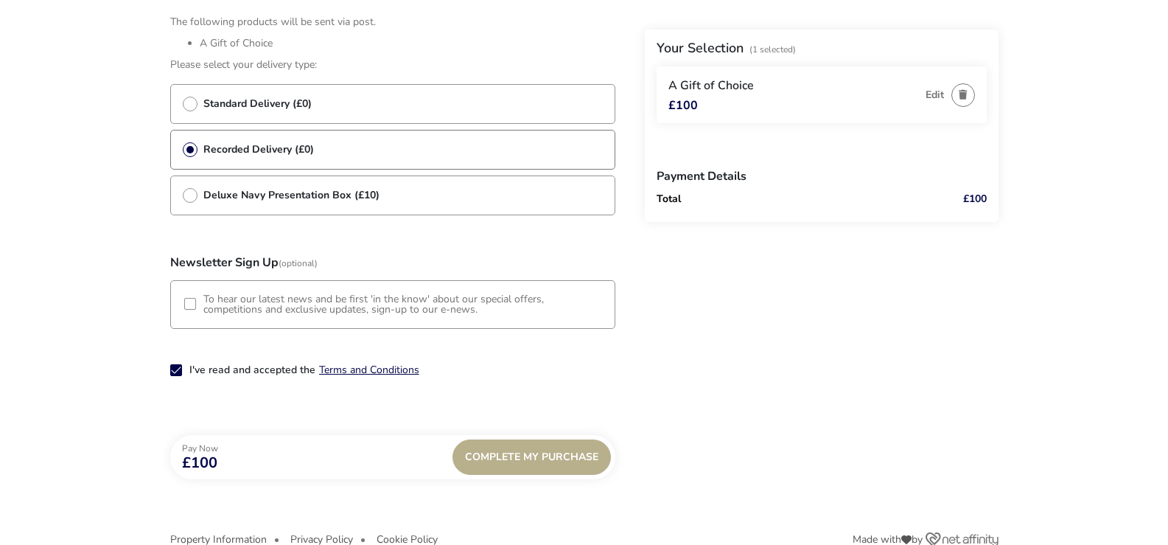
scroll to position [1785, 0]
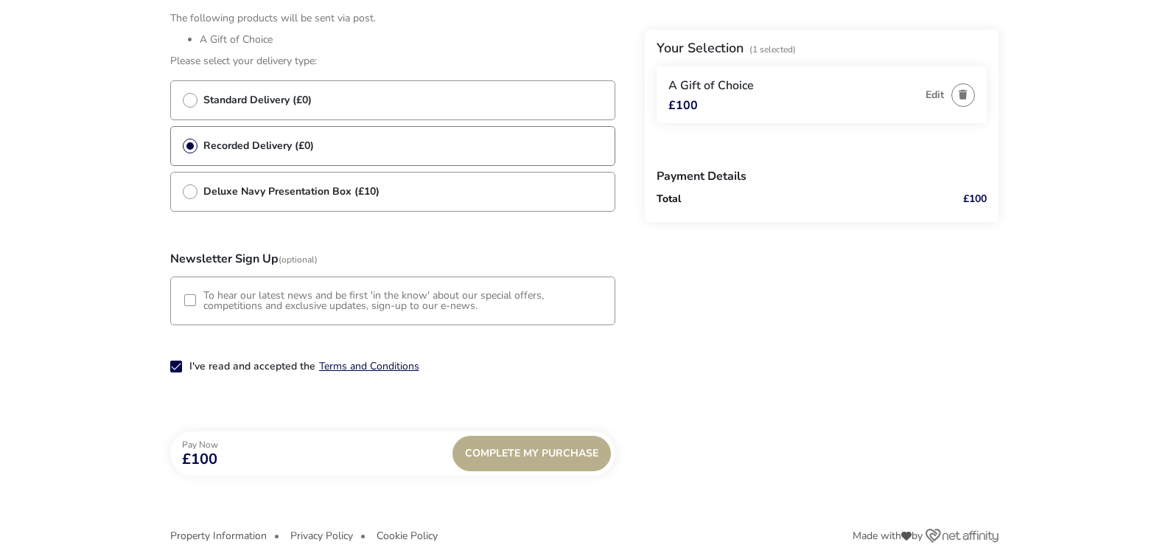
click at [189, 304] on div at bounding box center [190, 300] width 12 height 12
click at [199, 298] on p-checkbox "To hear our latest news and be first 'in the know' about our special offers, co…" at bounding box center [392, 300] width 417 height 21
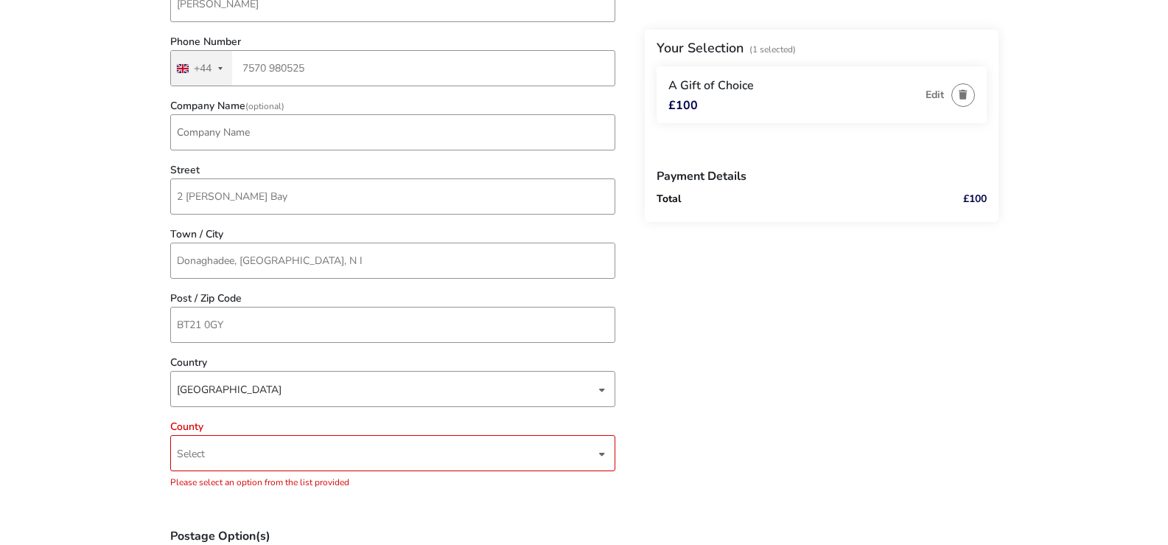
scroll to position [1253, 0]
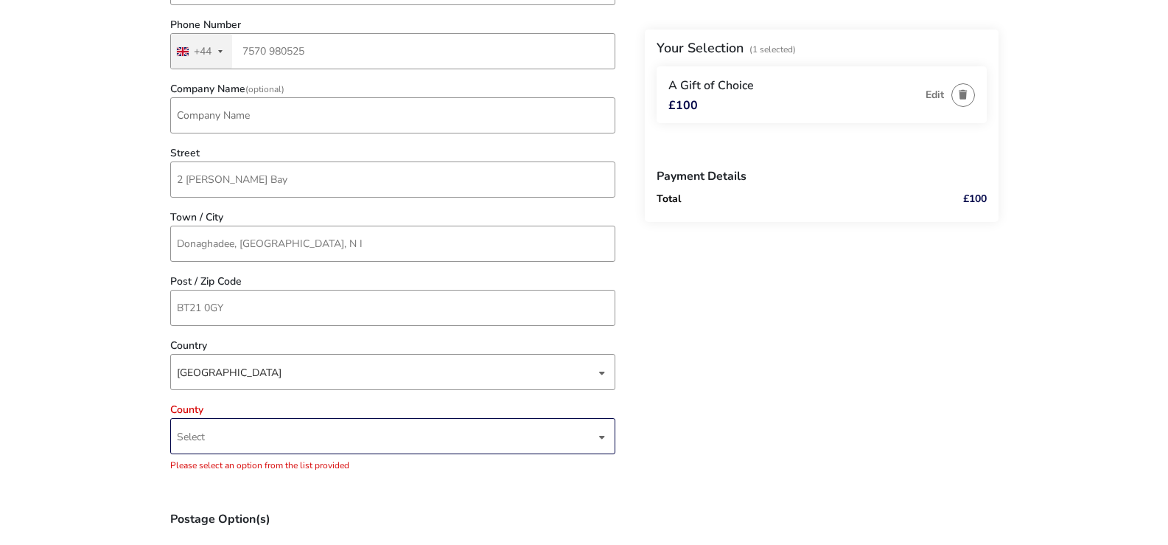
click at [601, 435] on div "dropdown trigger" at bounding box center [601, 436] width 7 height 29
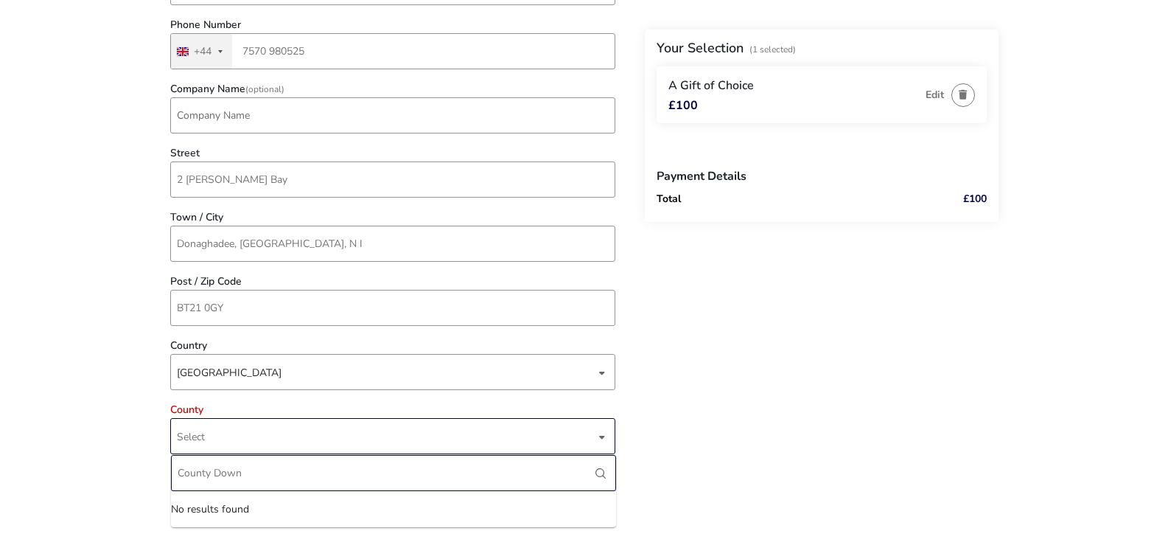
click at [241, 476] on input "County Down" at bounding box center [393, 473] width 445 height 36
click at [220, 430] on span "Select" at bounding box center [386, 436] width 419 height 35
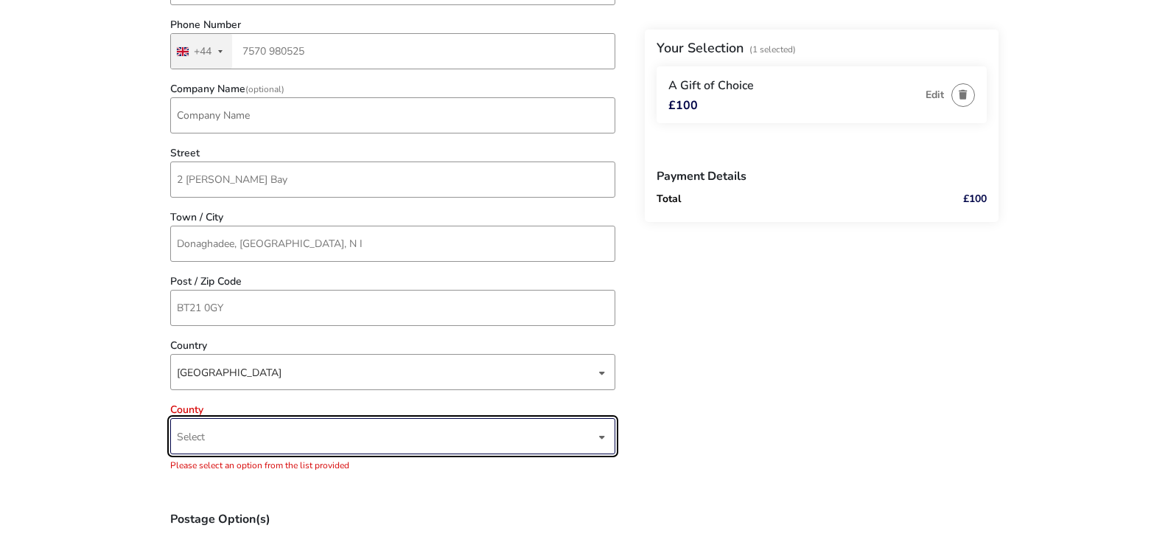
click at [603, 438] on div "dropdown trigger" at bounding box center [601, 436] width 7 height 29
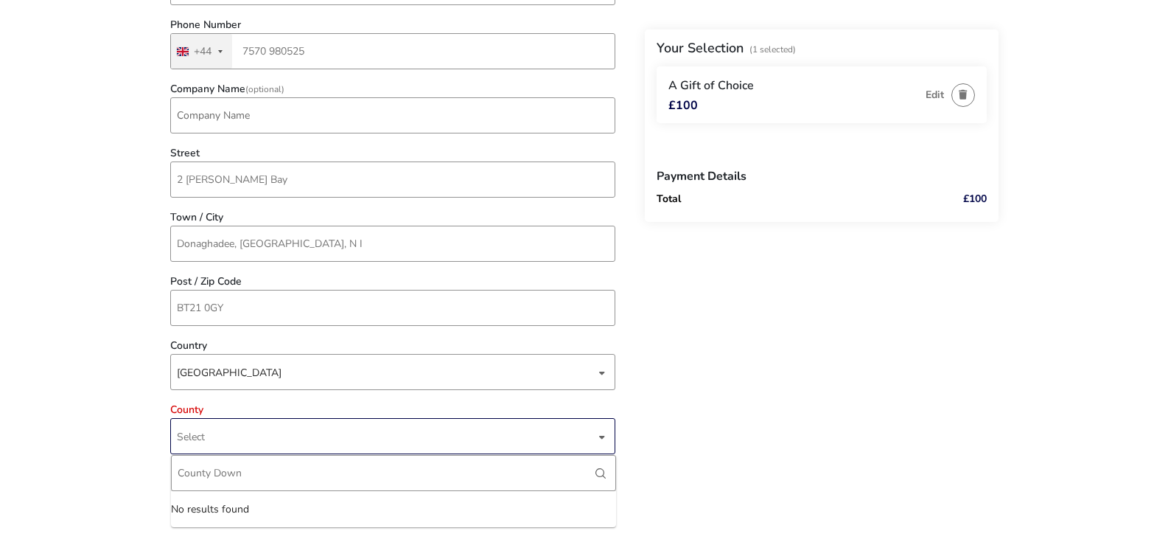
click at [603, 438] on div "dropdown trigger" at bounding box center [601, 436] width 7 height 29
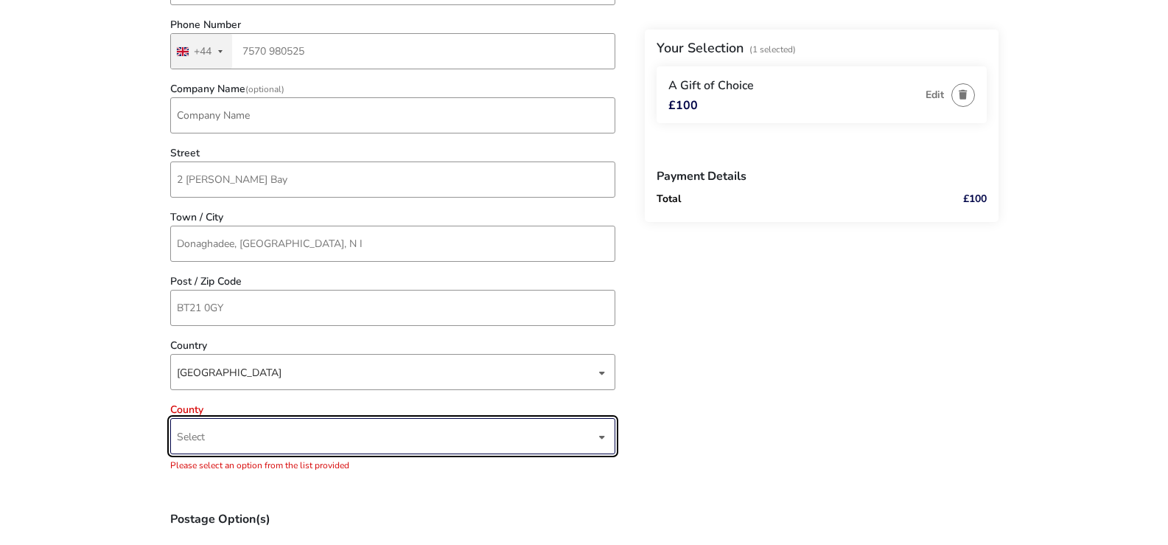
click at [603, 438] on div "dropdown trigger" at bounding box center [601, 436] width 7 height 29
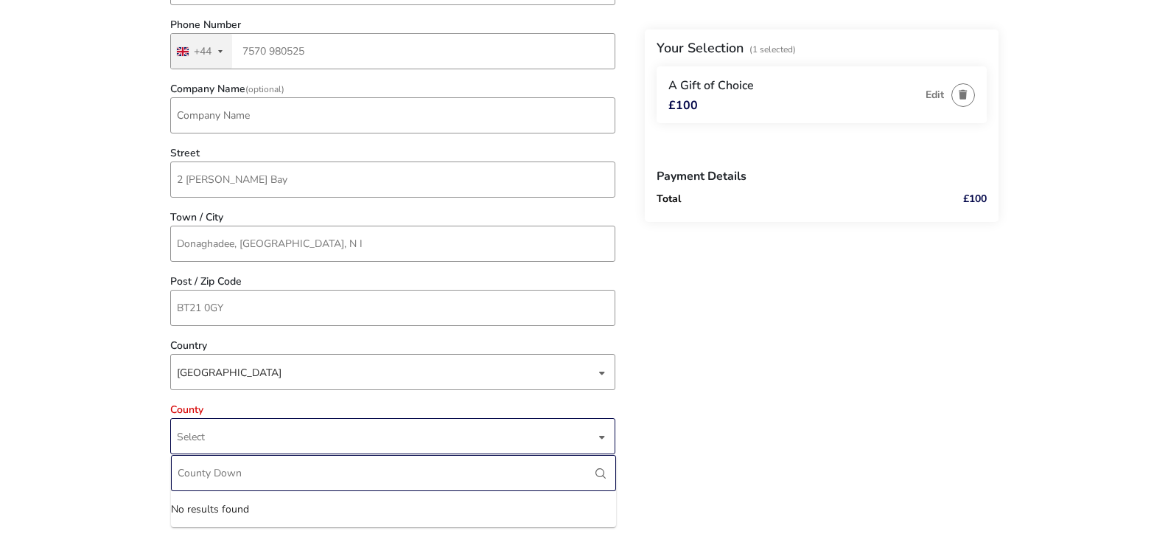
click at [189, 478] on input "County Down" at bounding box center [393, 473] width 445 height 36
click at [250, 430] on span "Select" at bounding box center [386, 436] width 419 height 35
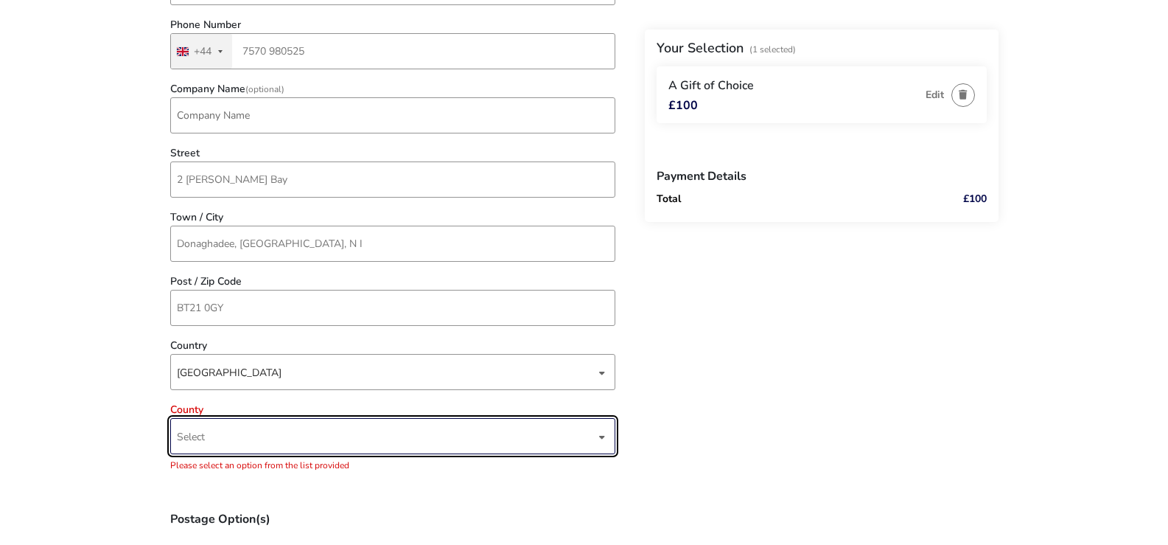
click at [603, 435] on div "dropdown trigger" at bounding box center [601, 436] width 7 height 29
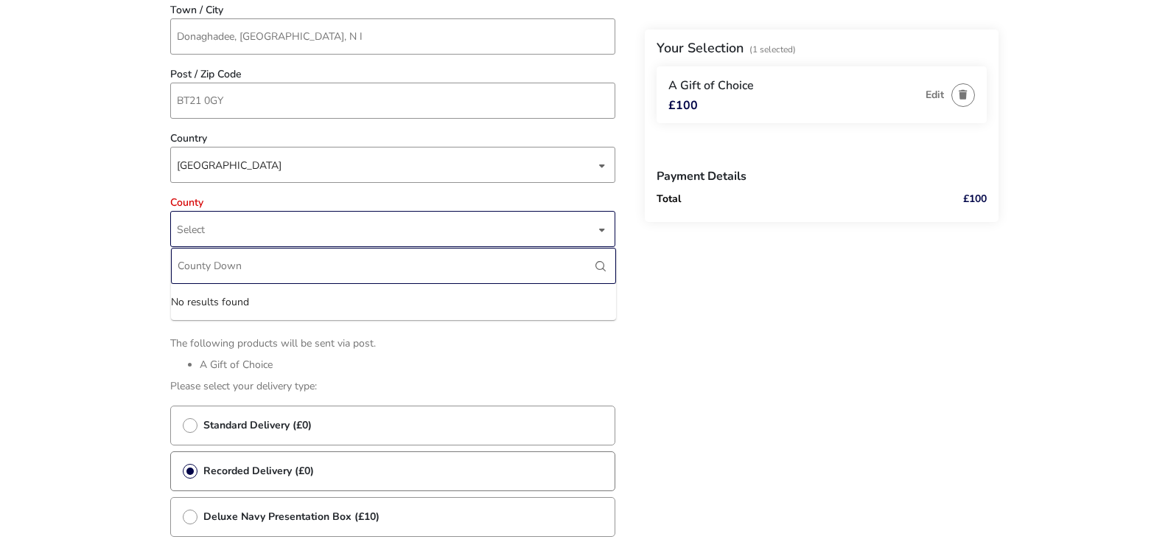
scroll to position [1474, 0]
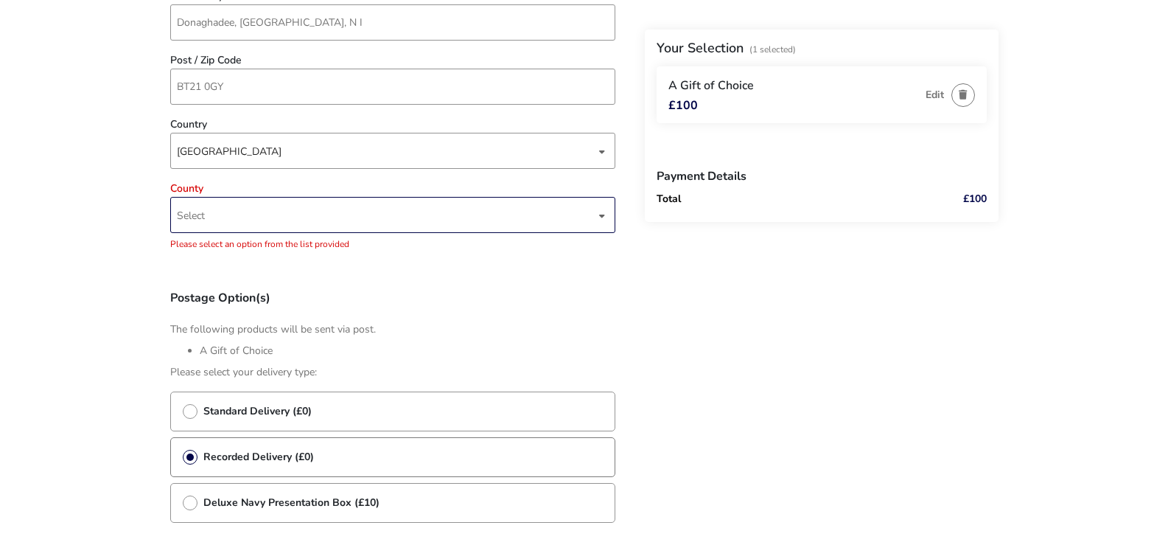
click at [602, 218] on div "dropdown trigger" at bounding box center [601, 215] width 7 height 29
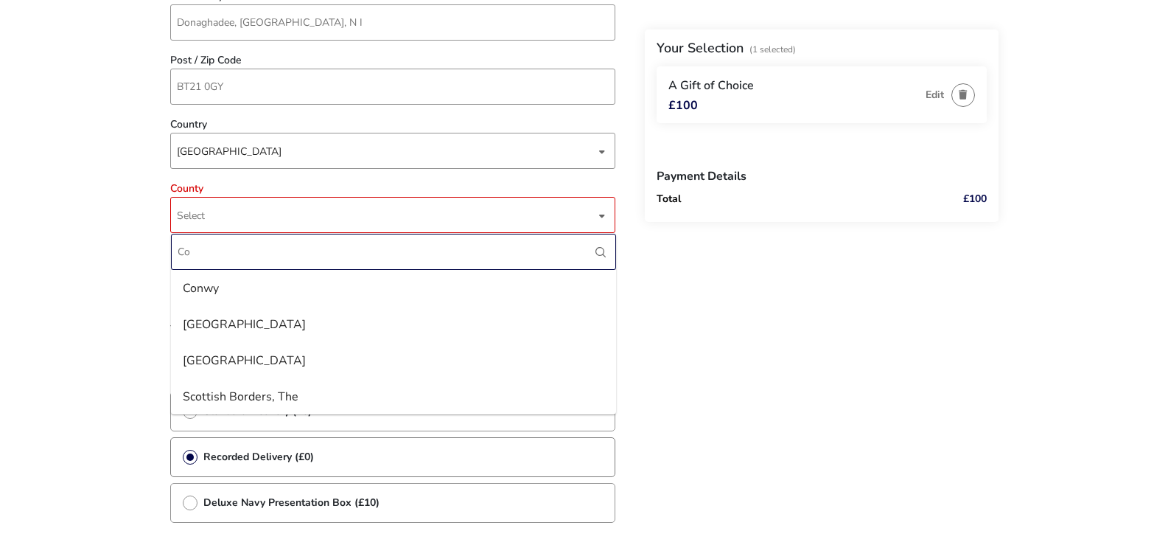
type input "C"
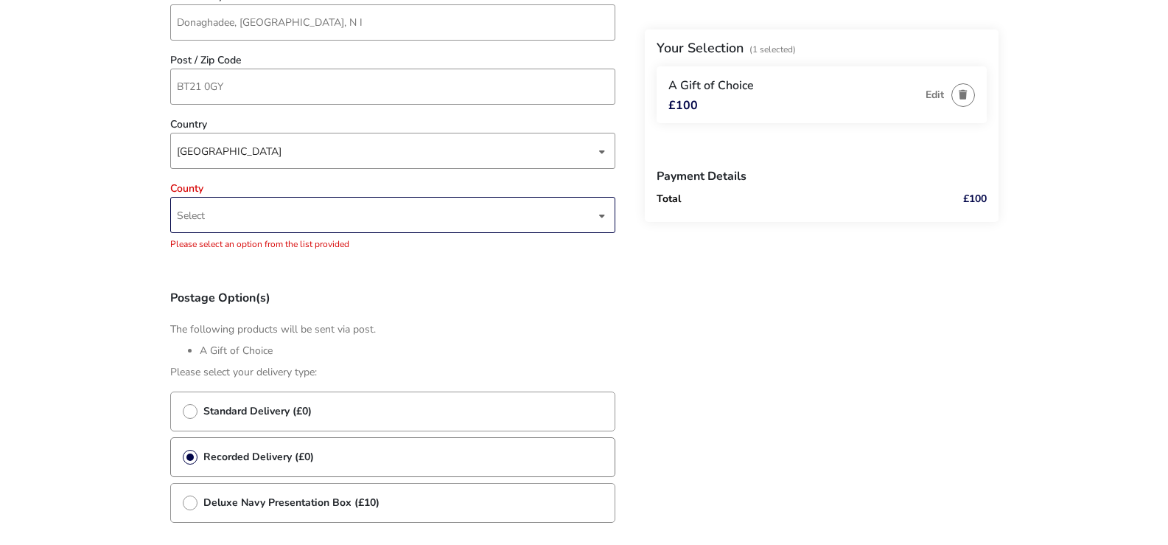
click at [603, 215] on div "dropdown trigger" at bounding box center [601, 215] width 7 height 29
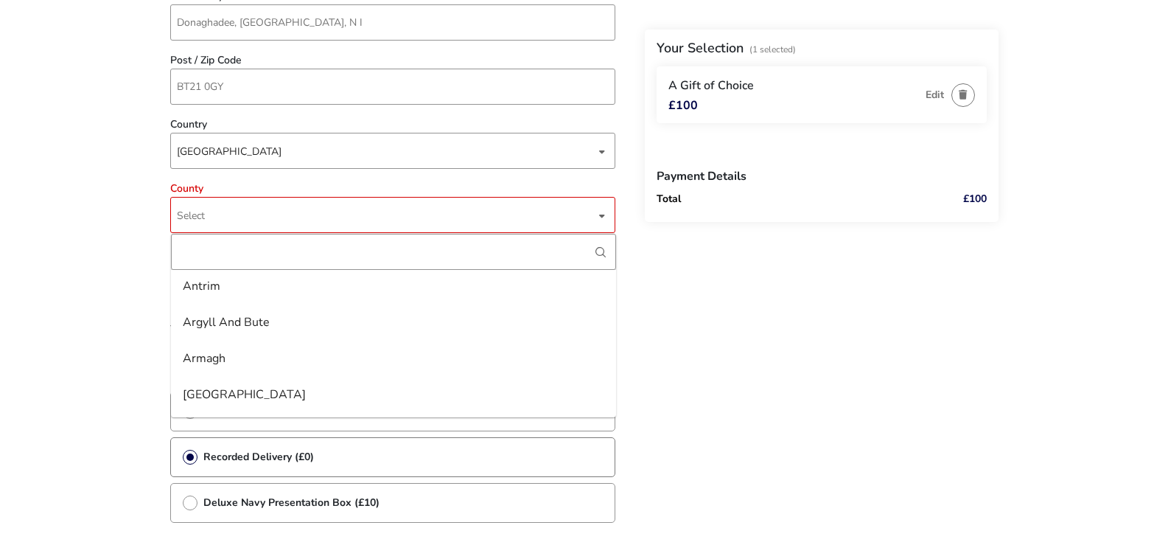
scroll to position [147, 0]
click at [203, 287] on div "Antrim" at bounding box center [202, 285] width 38 height 24
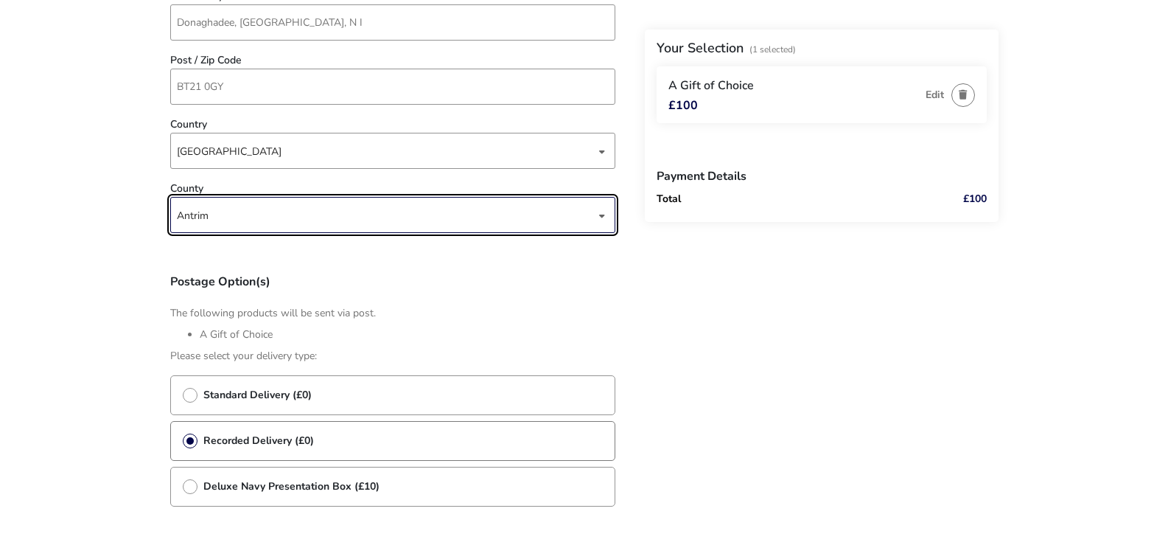
click at [227, 216] on div "Antrim" at bounding box center [386, 215] width 419 height 36
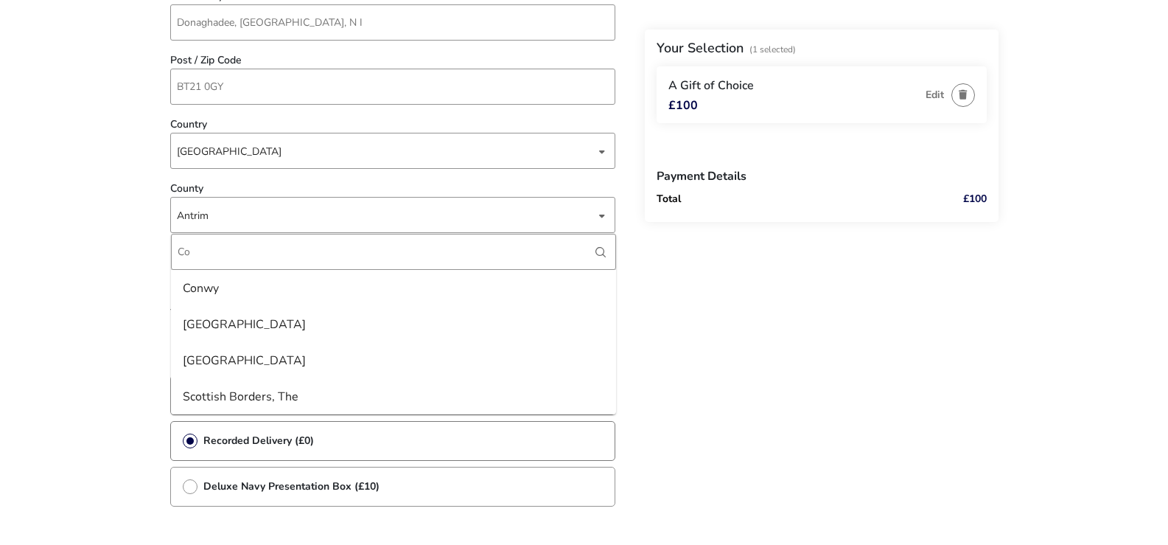
scroll to position [0, 0]
type input "C"
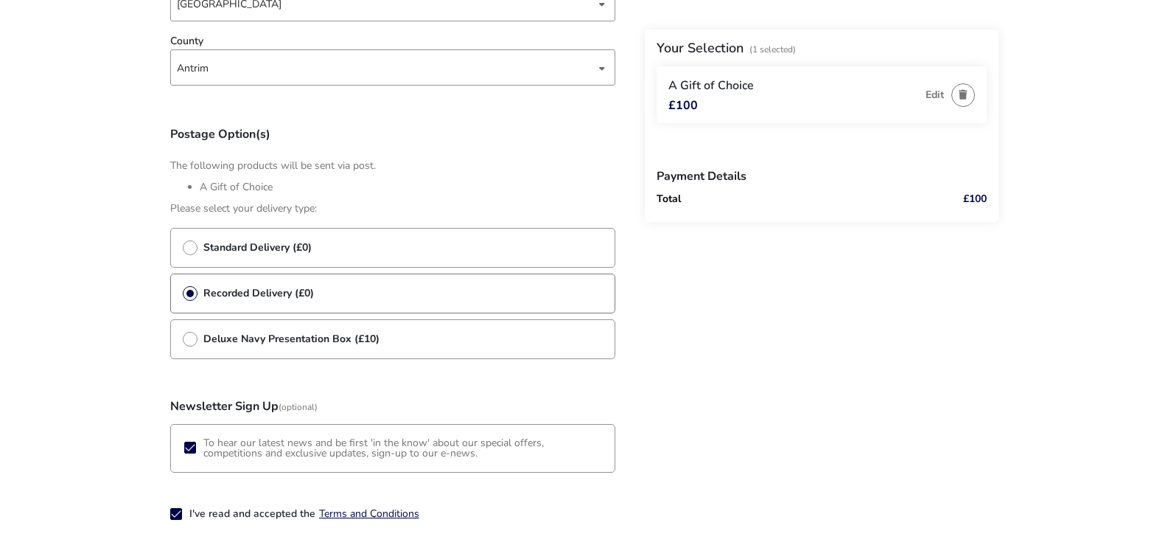
scroll to position [1695, 0]
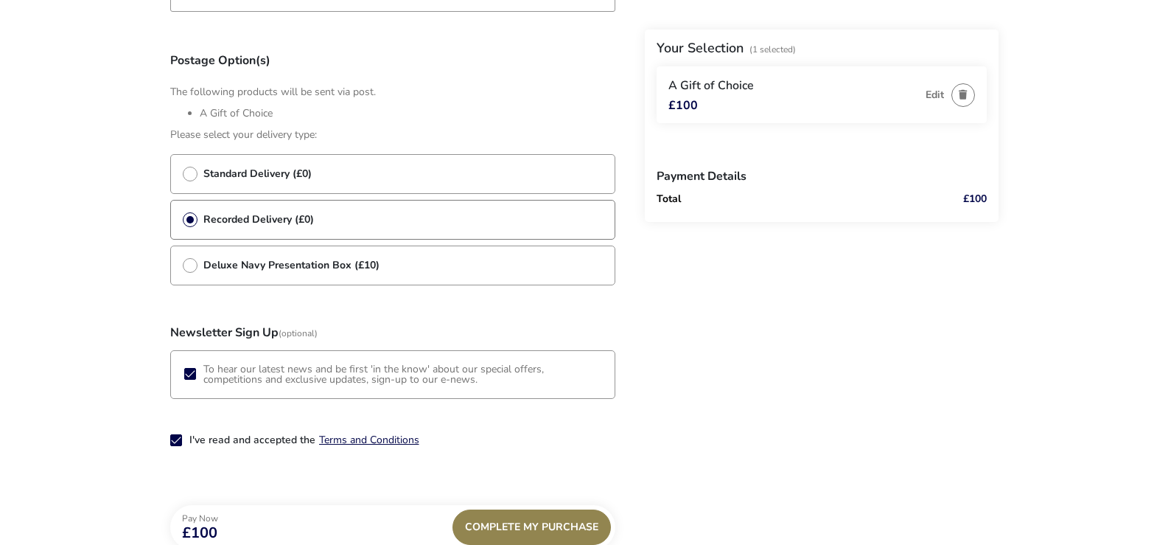
click at [192, 377] on icon at bounding box center [190, 373] width 10 height 10
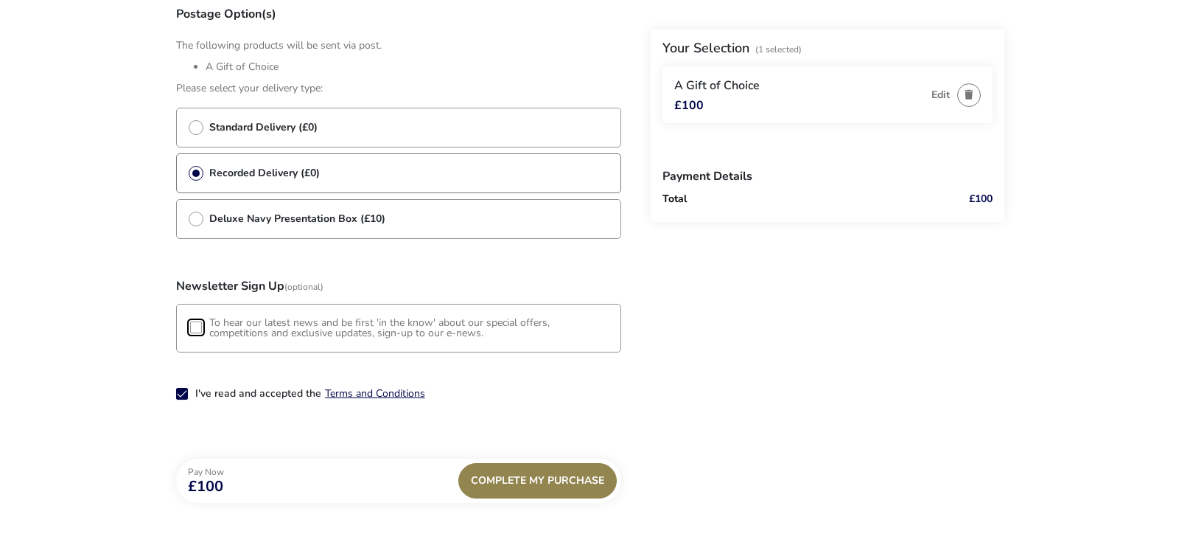
scroll to position [1796, 0]
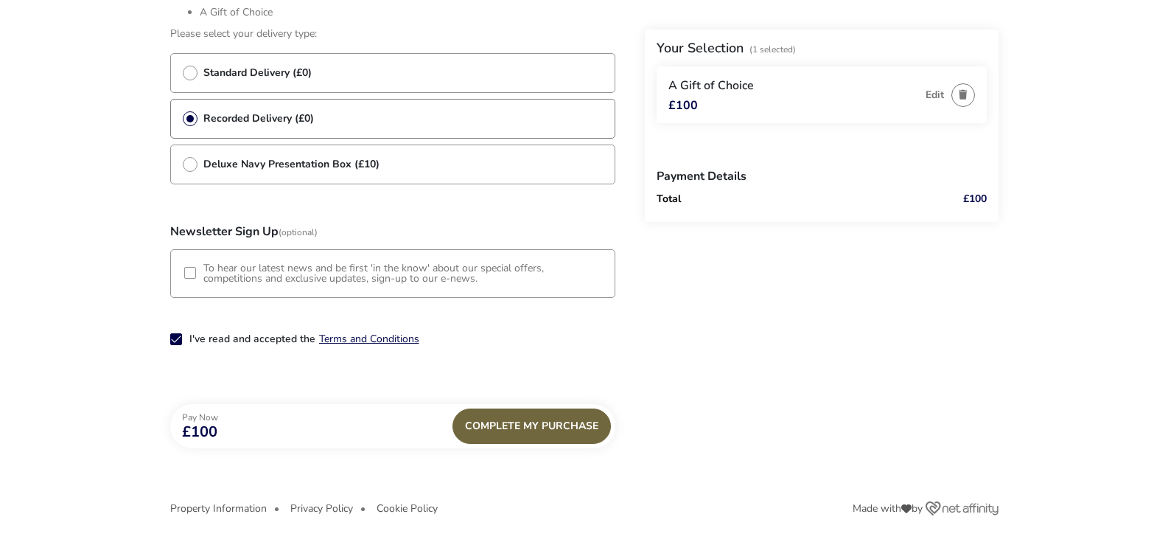
click at [553, 427] on div "Complete My Purchase" at bounding box center [531, 425] width 158 height 35
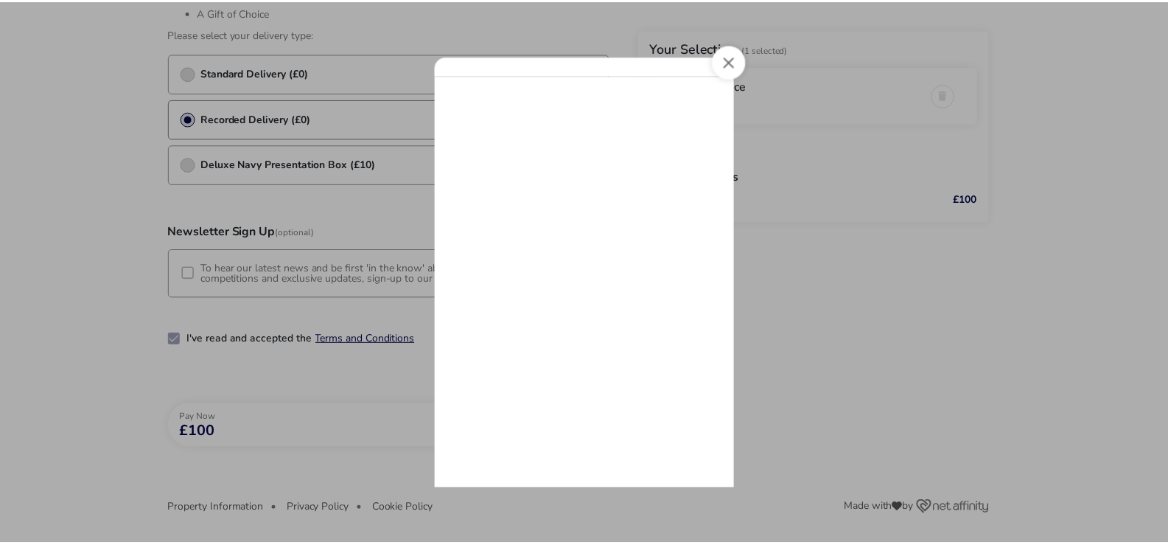
scroll to position [0, 0]
